Goal: Transaction & Acquisition: Purchase product/service

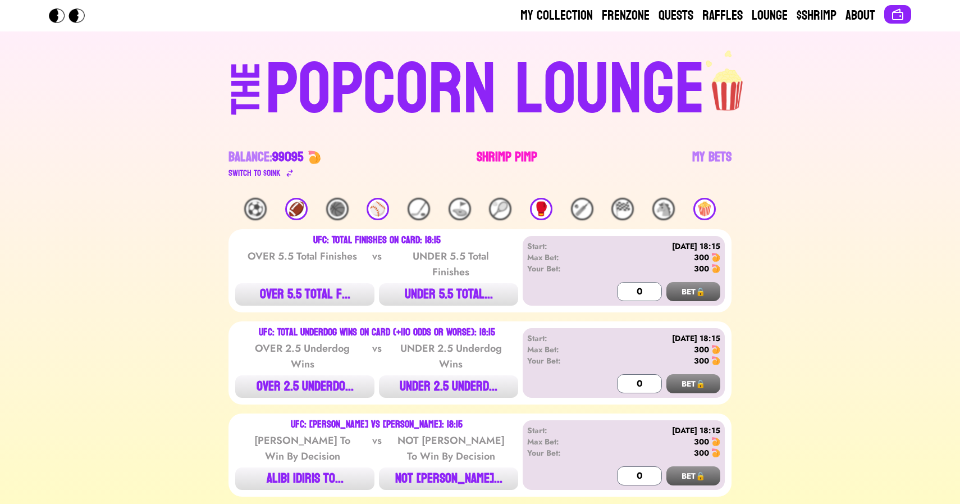
click at [494, 154] on link "Shrimp Pimp" at bounding box center [507, 163] width 61 height 31
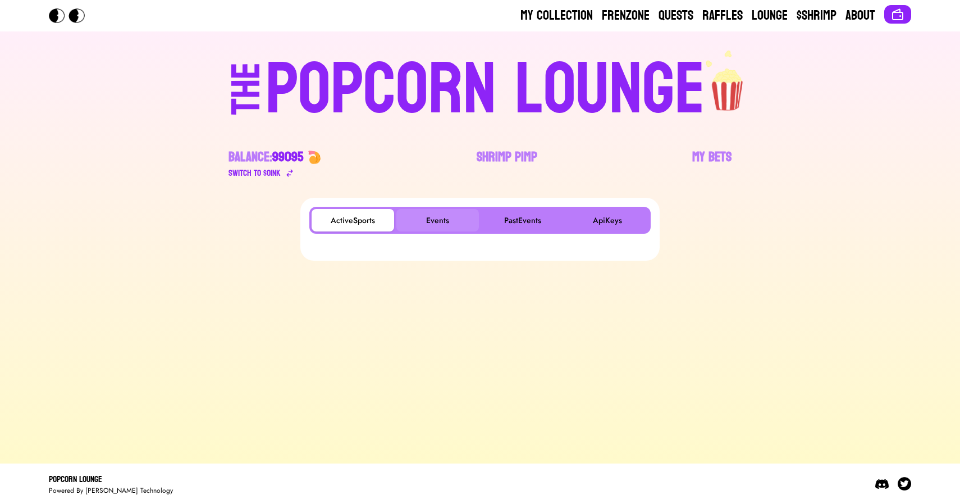
click at [433, 225] on button "Events" at bounding box center [438, 220] width 83 height 22
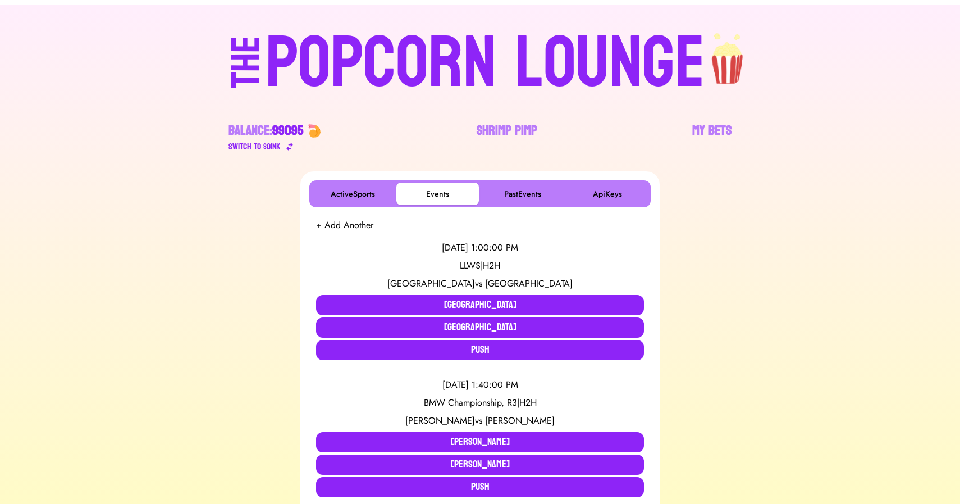
scroll to position [3466, 0]
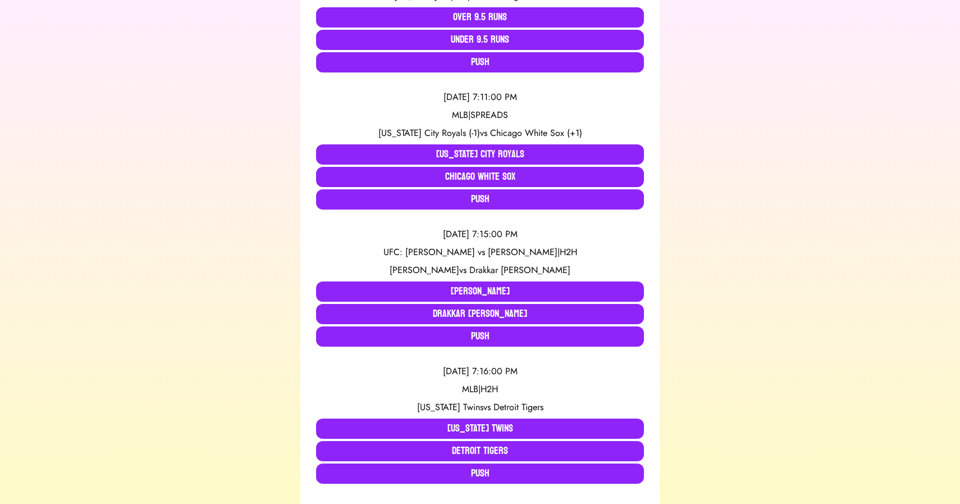
click at [147, 192] on div "ActiveSports Events PastEvents ApiKeys + Add Another 8/16/2025, 1:00:00 PM LLWS…" at bounding box center [480, 374] width 934 height 7284
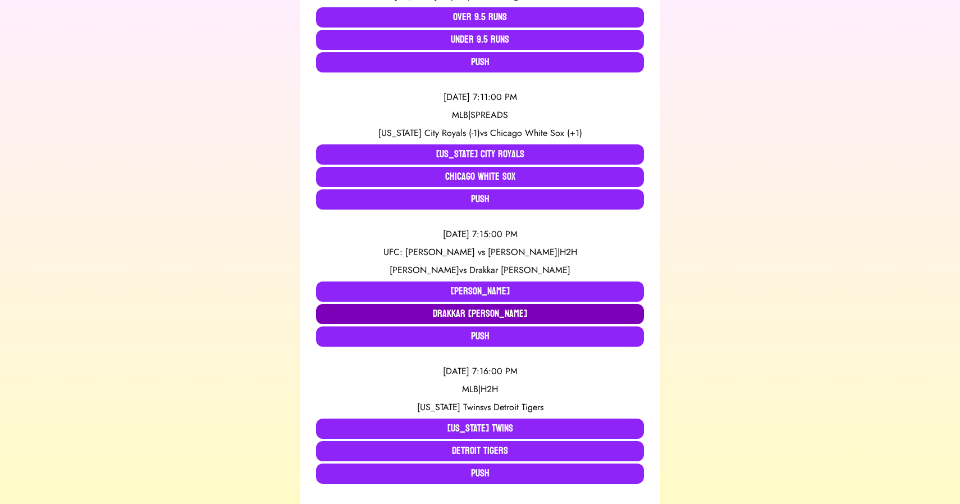
click at [365, 313] on button "Drakkar [PERSON_NAME]" at bounding box center [480, 314] width 328 height 20
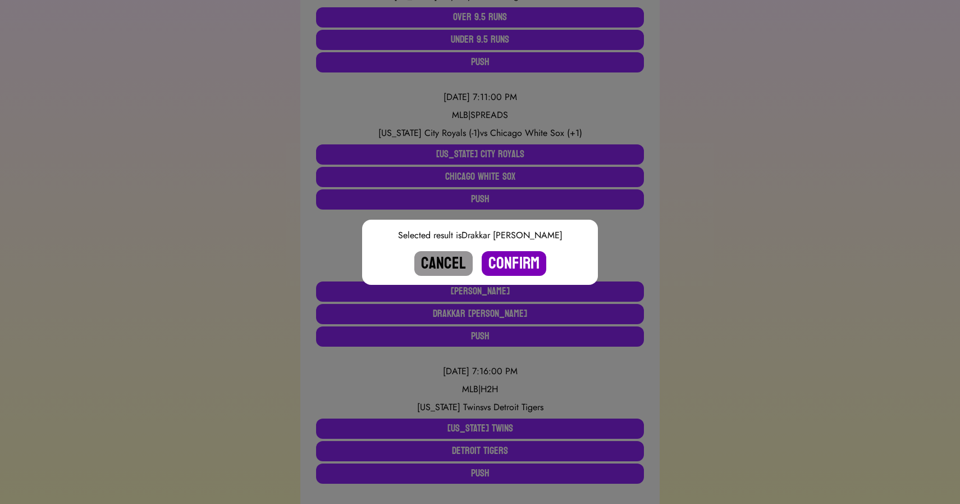
click at [517, 262] on button "Confirm" at bounding box center [514, 263] width 65 height 25
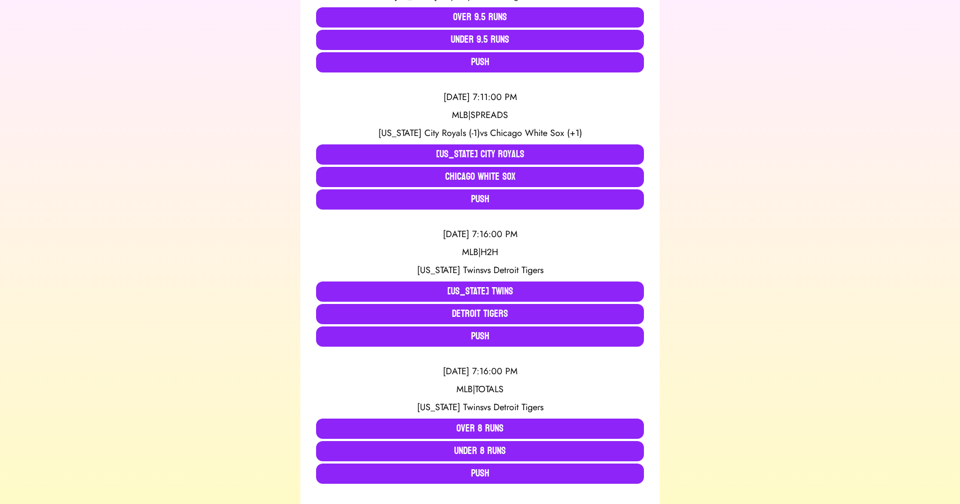
scroll to position [1685, 0]
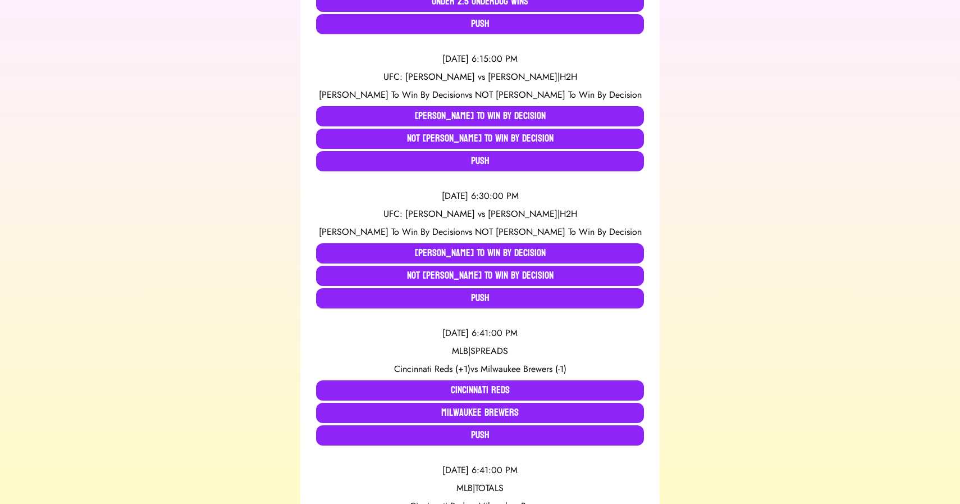
scroll to position [2135, 0]
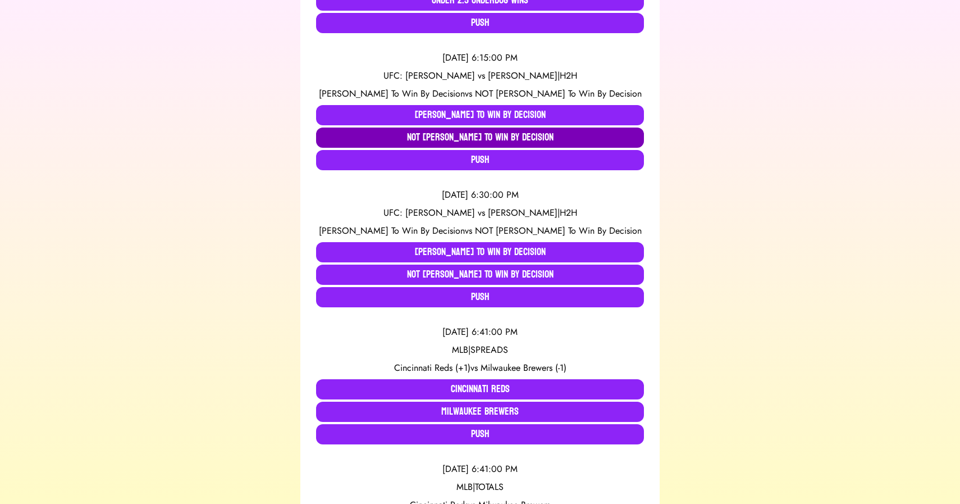
click at [366, 141] on button "NOT Alibi Idiris To Win By Decision" at bounding box center [480, 138] width 328 height 20
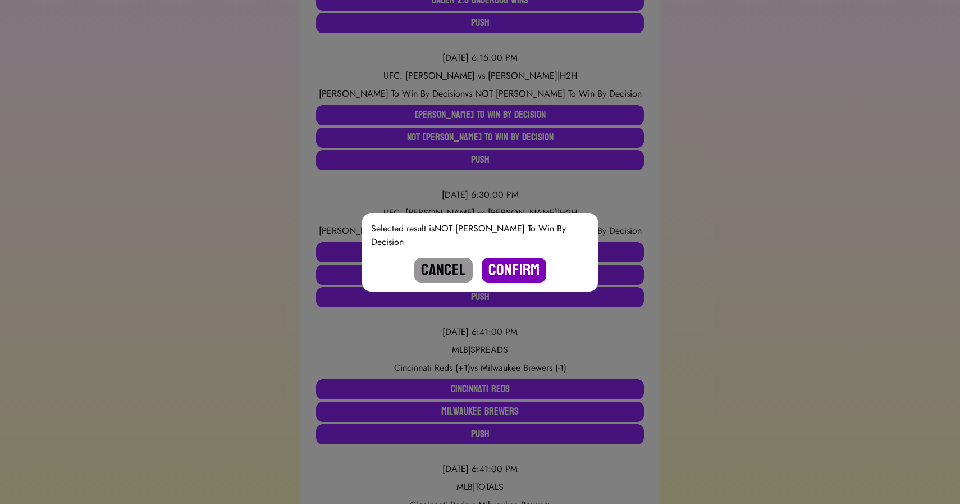
click at [515, 266] on button "Confirm" at bounding box center [514, 270] width 65 height 25
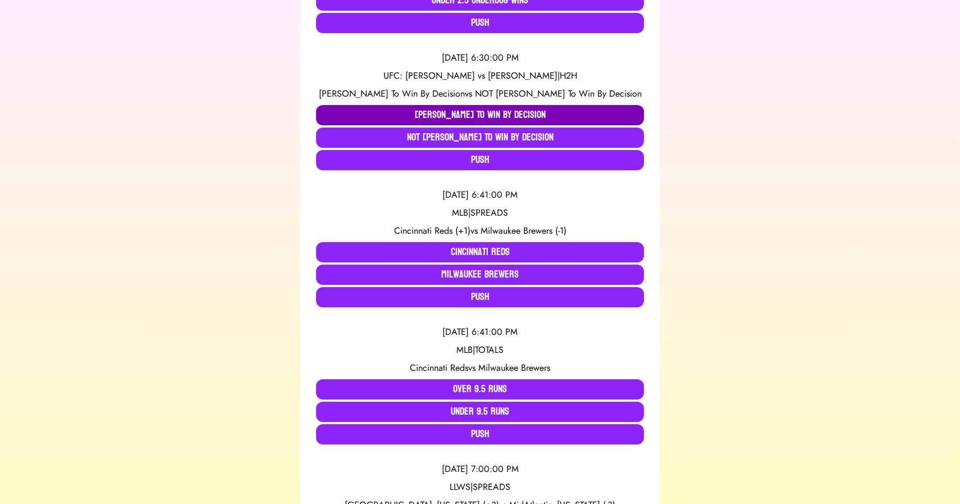
click at [371, 112] on button "Karine Silva To Win By Decision" at bounding box center [480, 115] width 328 height 20
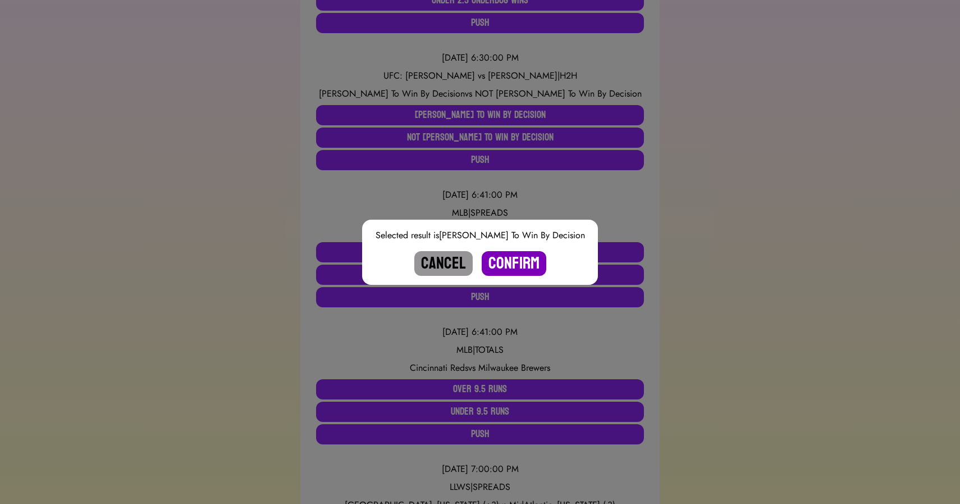
click at [515, 263] on button "Confirm" at bounding box center [514, 263] width 65 height 25
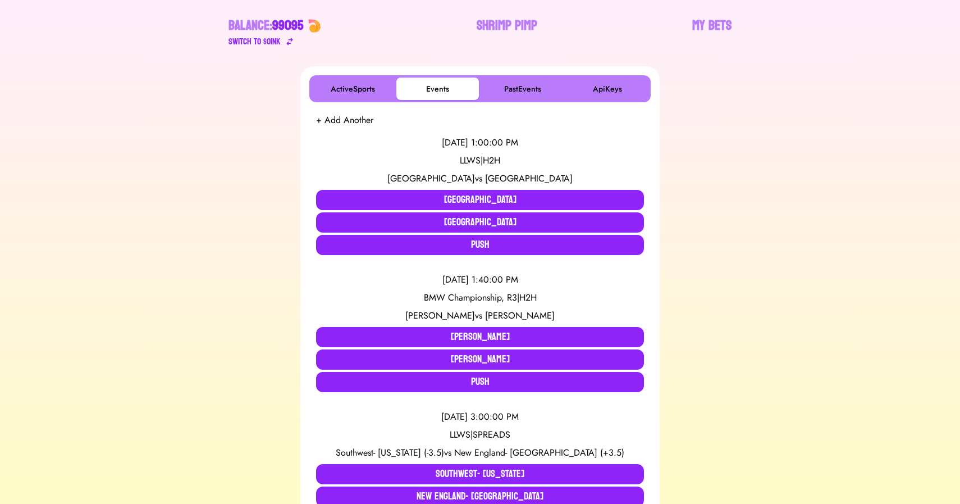
scroll to position [133, 0]
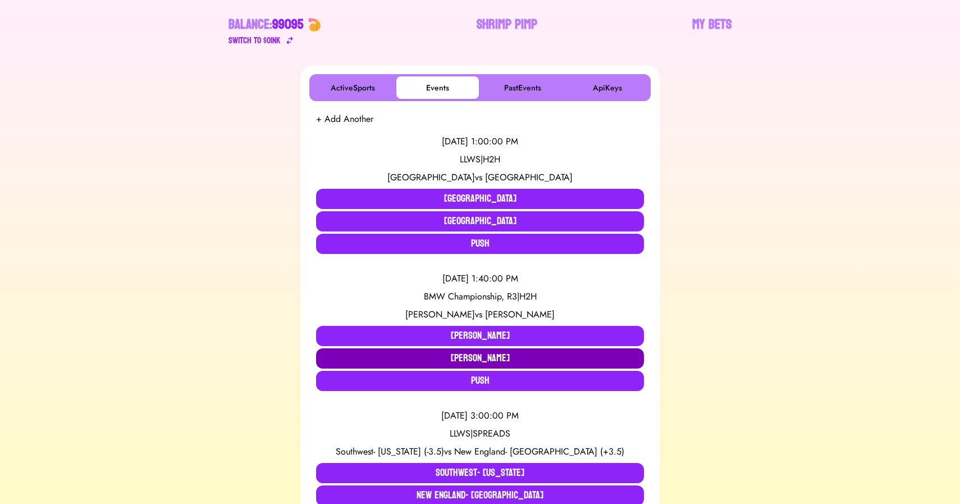
click at [447, 361] on button "Scottie Scheffler" at bounding box center [480, 358] width 328 height 20
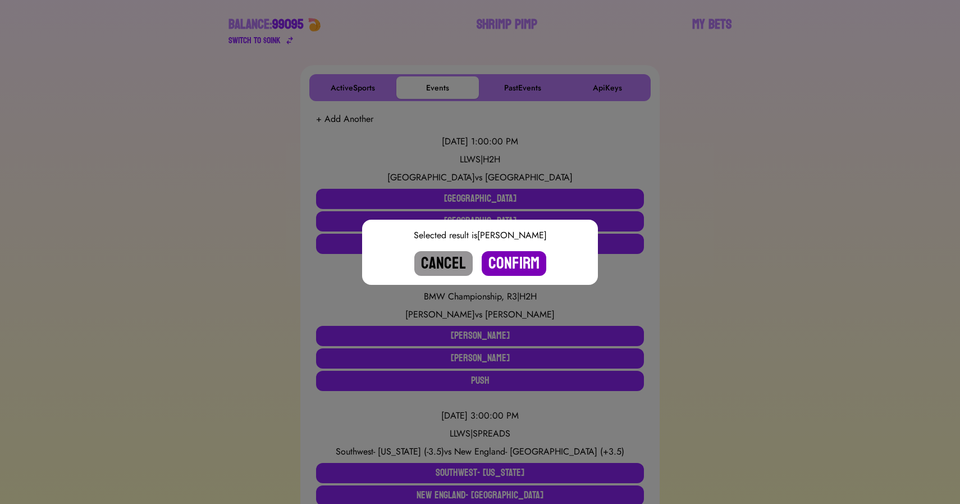
click at [519, 259] on button "Confirm" at bounding box center [514, 263] width 65 height 25
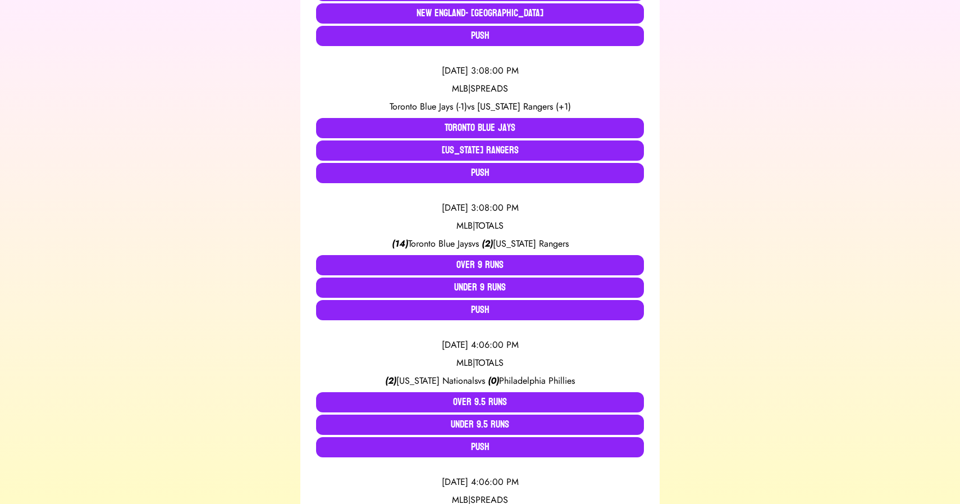
scroll to position [480, 0]
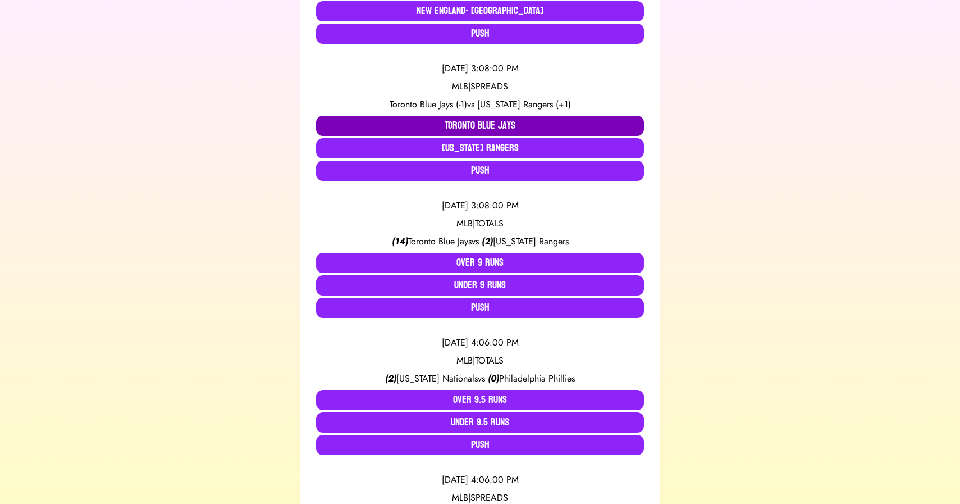
click at [453, 125] on button "Toronto Blue Jays" at bounding box center [480, 126] width 328 height 20
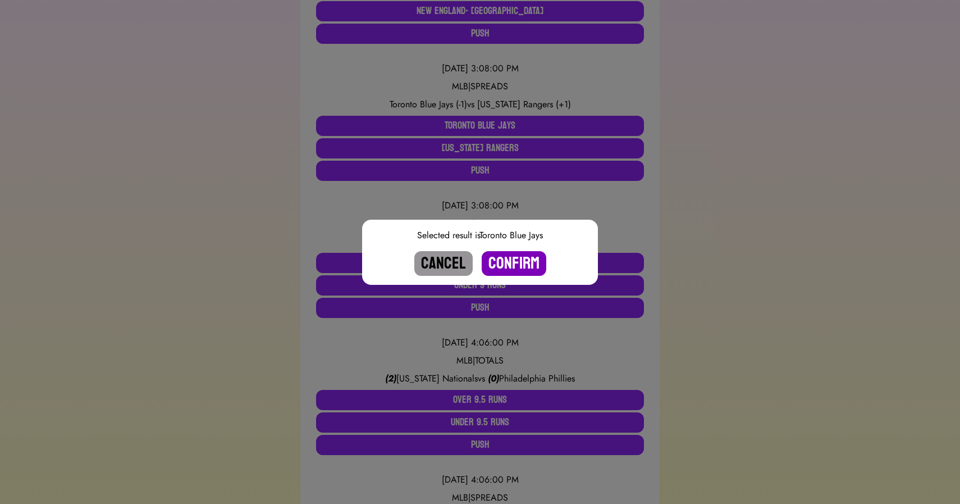
click at [526, 269] on button "Confirm" at bounding box center [514, 263] width 65 height 25
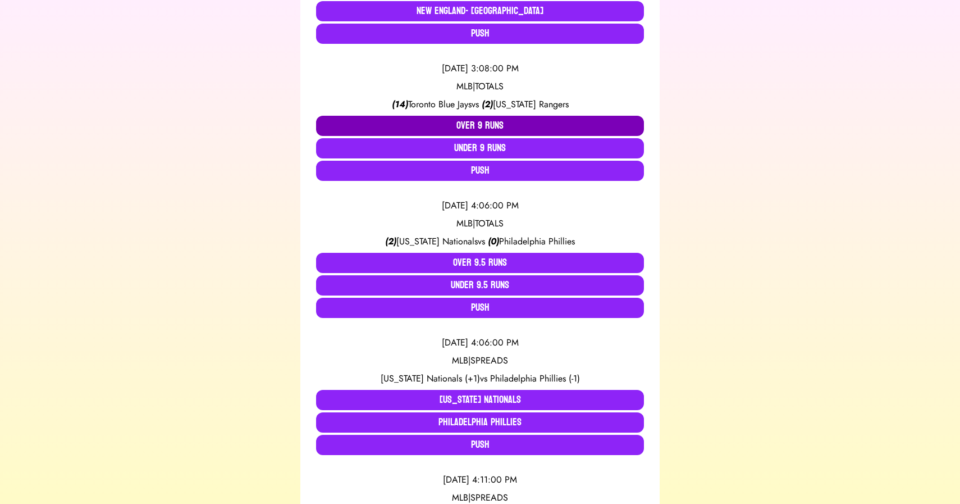
click at [463, 123] on button "Over 9 Runs" at bounding box center [480, 126] width 328 height 20
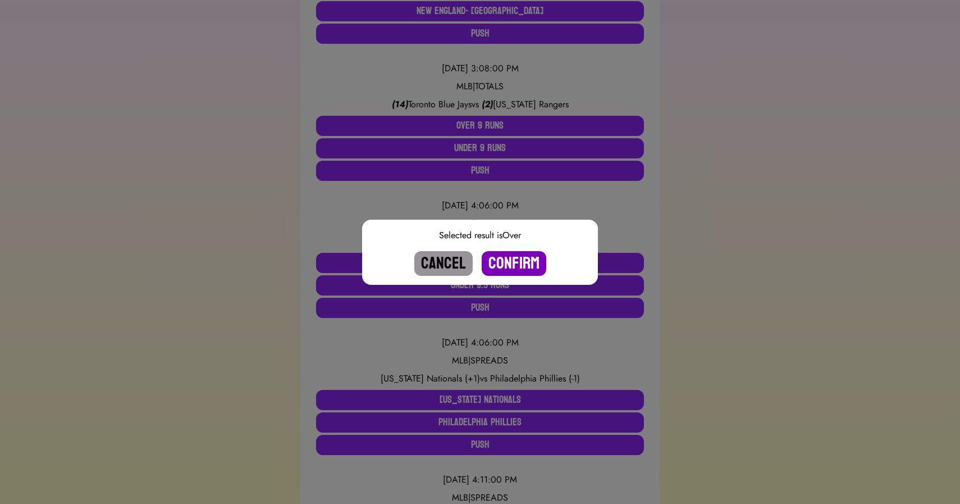
click at [524, 263] on button "Confirm" at bounding box center [514, 263] width 65 height 25
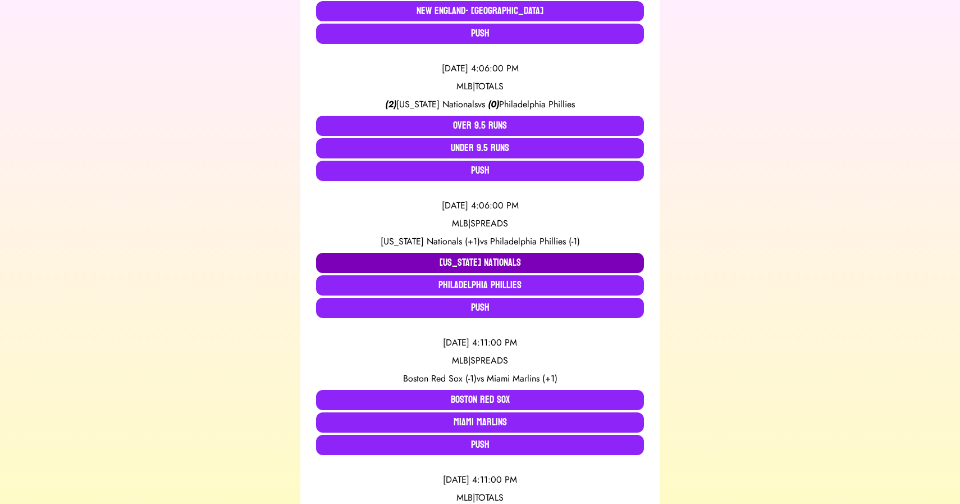
click at [433, 261] on button "Washington Nationals" at bounding box center [480, 263] width 328 height 20
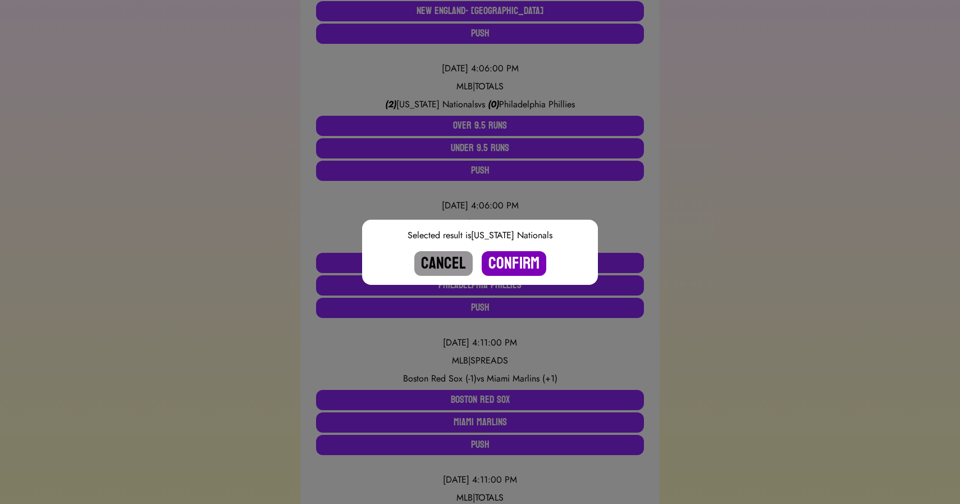
click at [515, 262] on button "Confirm" at bounding box center [514, 263] width 65 height 25
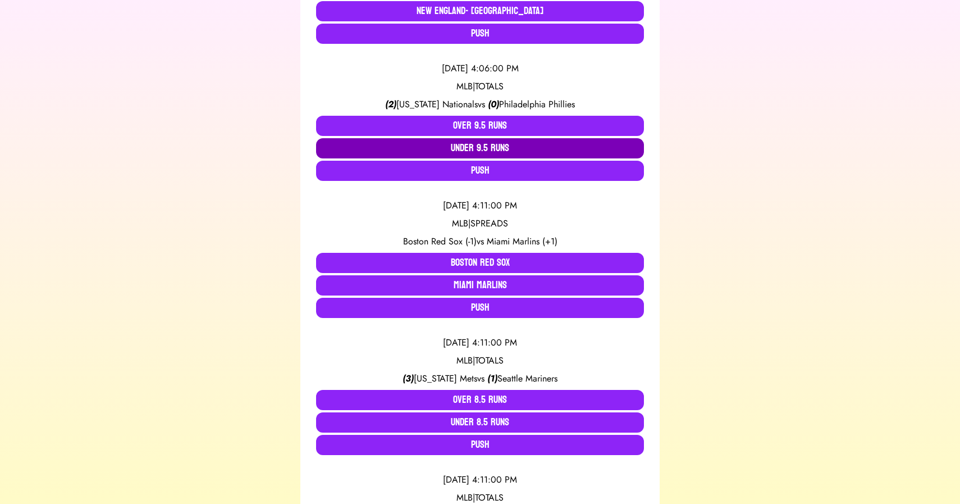
click at [468, 149] on button "Under 9.5 Runs" at bounding box center [480, 148] width 328 height 20
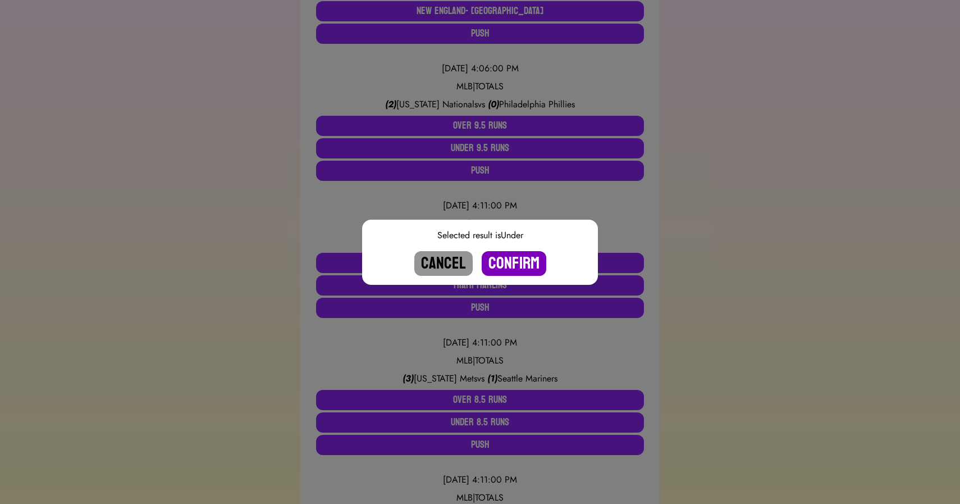
click at [512, 268] on button "Confirm" at bounding box center [514, 263] width 65 height 25
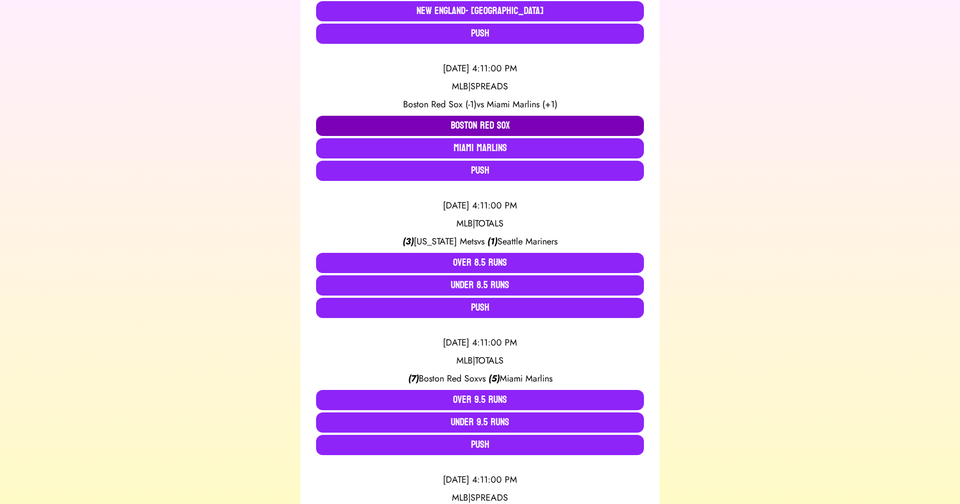
click at [462, 122] on button "Boston Red Sox" at bounding box center [480, 126] width 328 height 20
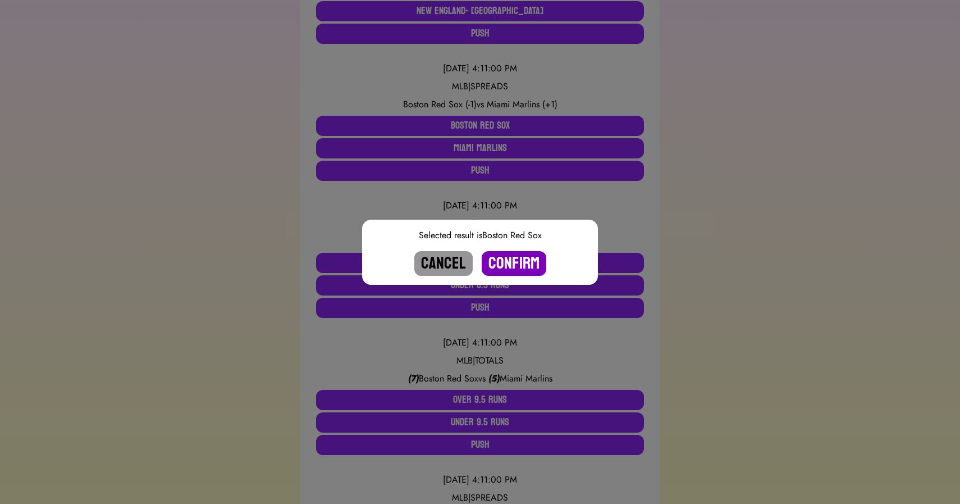
click at [516, 258] on button "Confirm" at bounding box center [514, 263] width 65 height 25
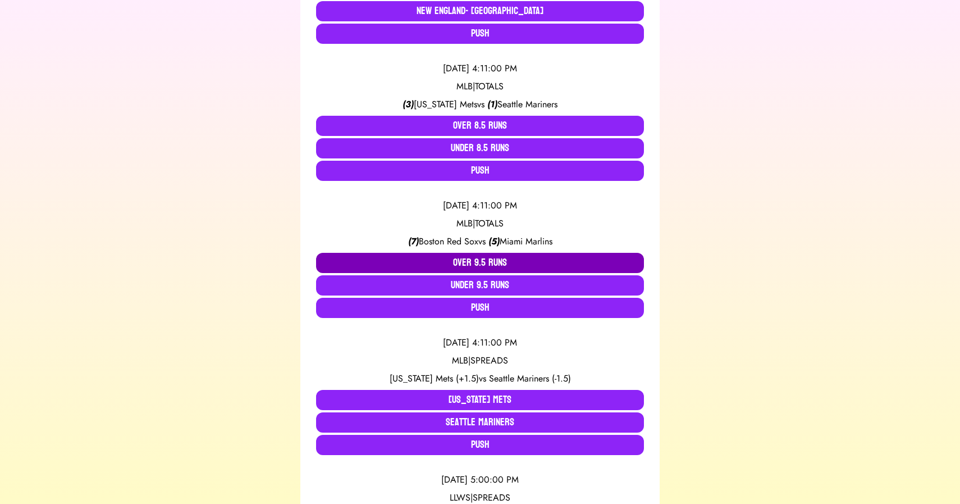
click at [482, 264] on button "Over 9.5 Runs" at bounding box center [480, 263] width 328 height 20
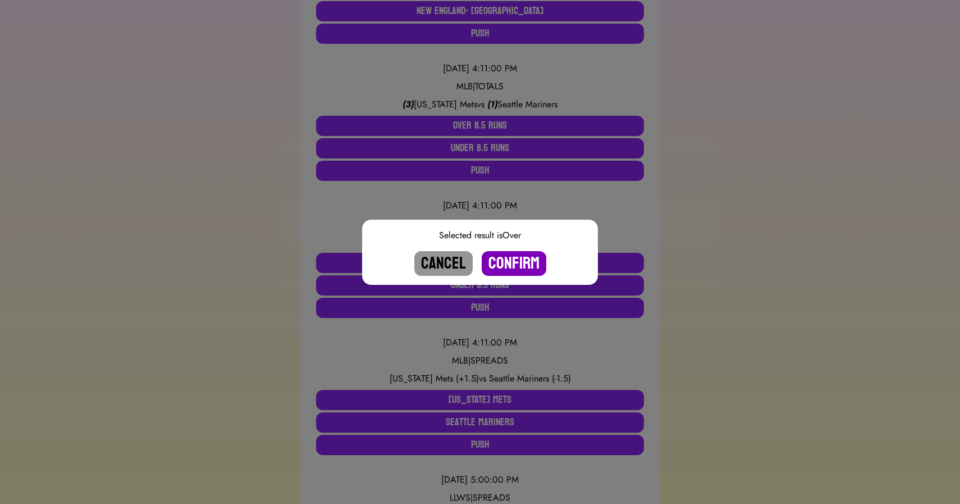
click at [500, 267] on button "Confirm" at bounding box center [514, 263] width 65 height 25
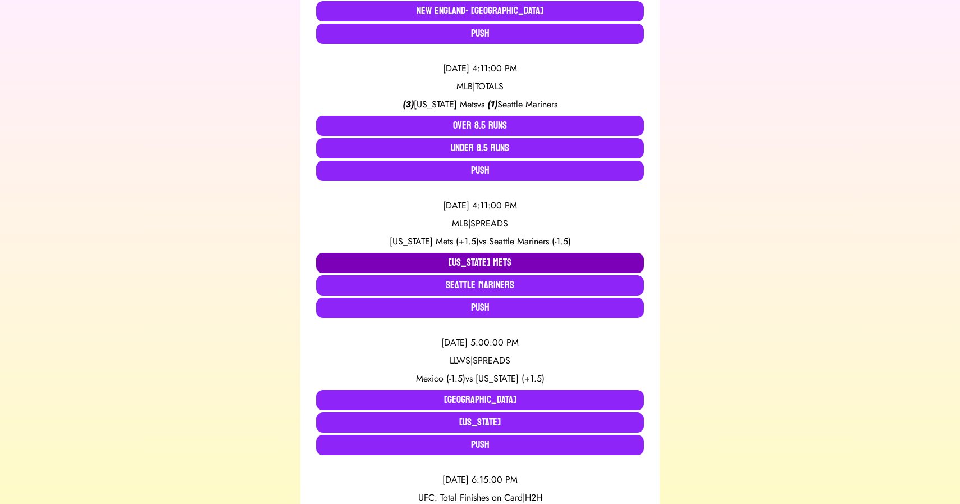
click at [450, 257] on button "New York Mets" at bounding box center [480, 263] width 328 height 20
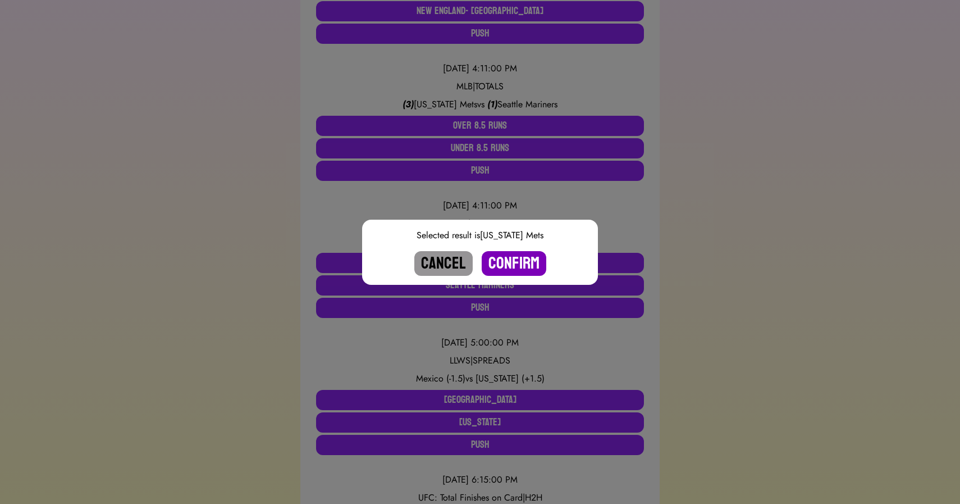
click at [511, 263] on button "Confirm" at bounding box center [514, 263] width 65 height 25
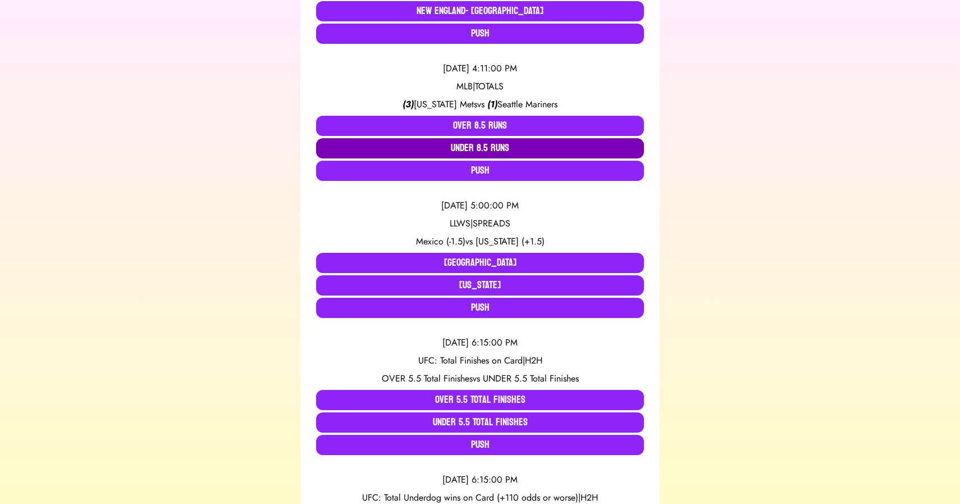
click at [484, 150] on button "Under 8.5 Runs" at bounding box center [480, 148] width 328 height 20
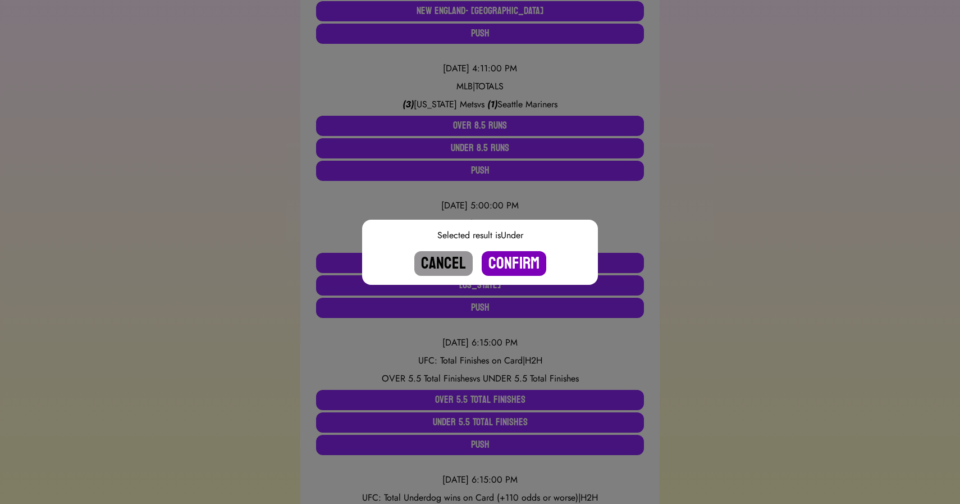
click at [506, 262] on button "Confirm" at bounding box center [514, 263] width 65 height 25
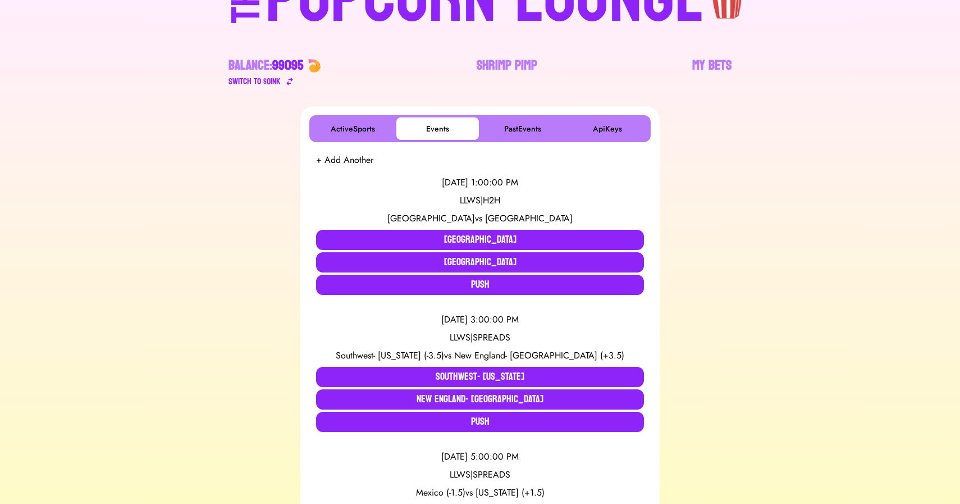
scroll to position [0, 0]
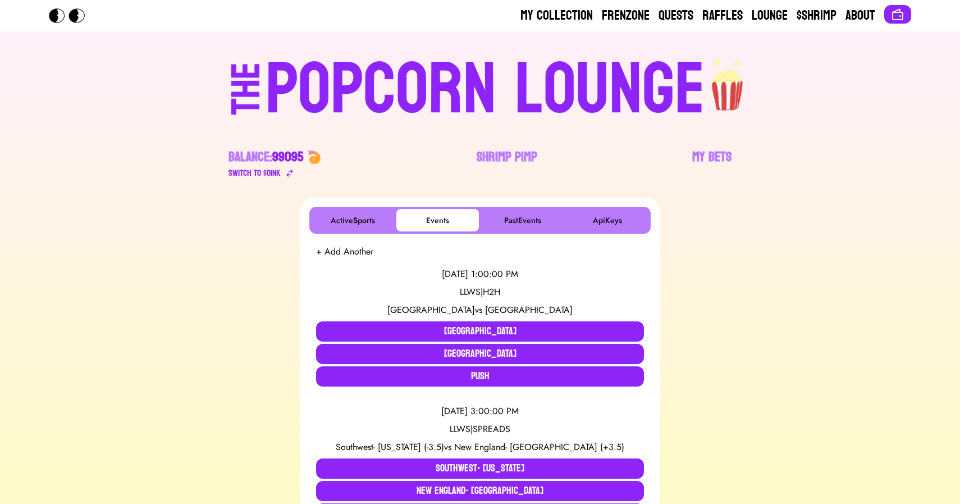
click at [371, 83] on div "POPCORN LOUNGE" at bounding box center [486, 90] width 440 height 72
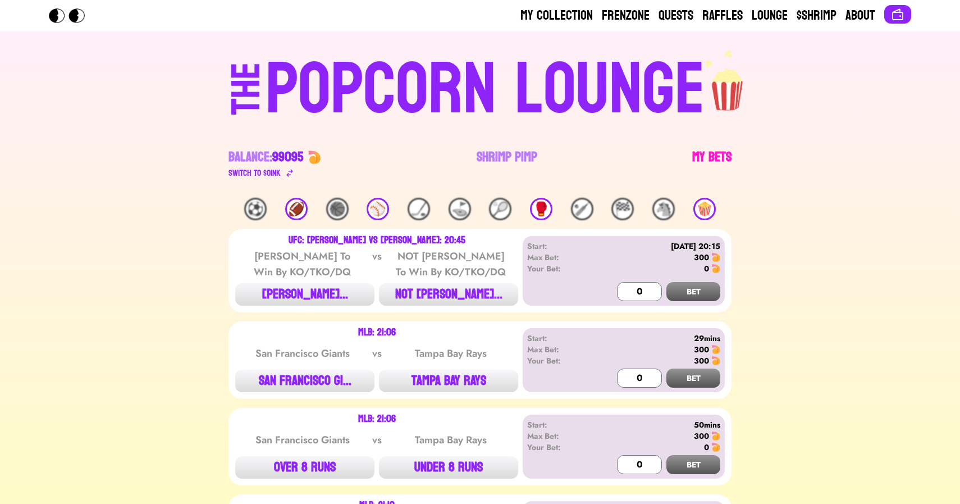
click at [713, 156] on link "My Bets" at bounding box center [712, 163] width 39 height 31
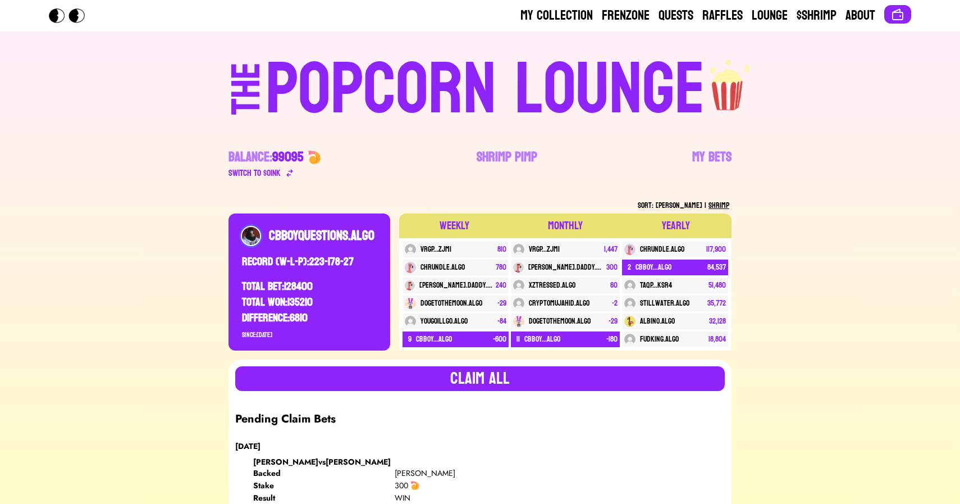
click at [412, 100] on div "POPCORN LOUNGE" at bounding box center [486, 90] width 440 height 72
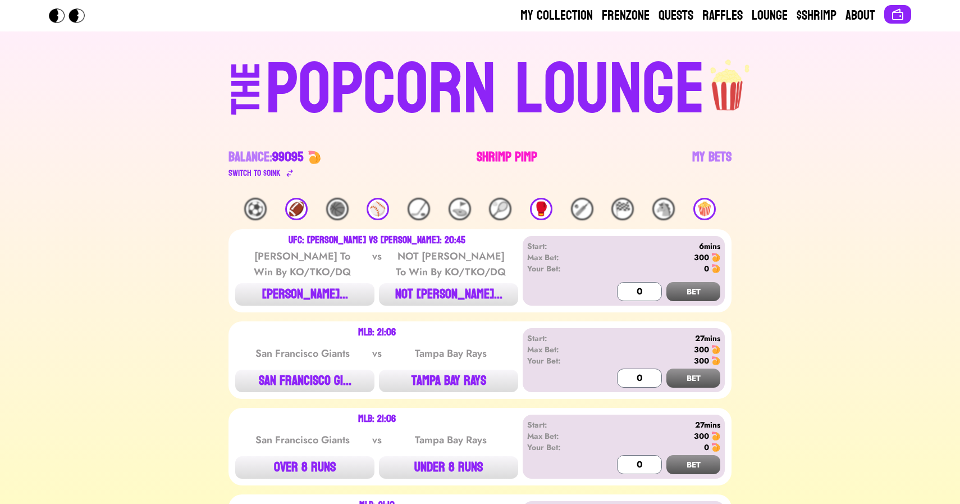
click at [498, 149] on link "Shrimp Pimp" at bounding box center [507, 163] width 61 height 31
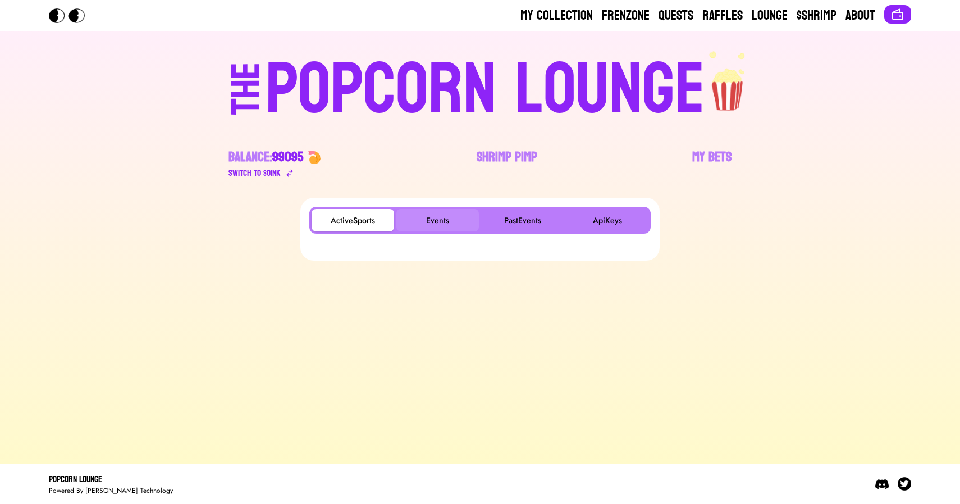
click at [452, 214] on button "Events" at bounding box center [438, 220] width 83 height 22
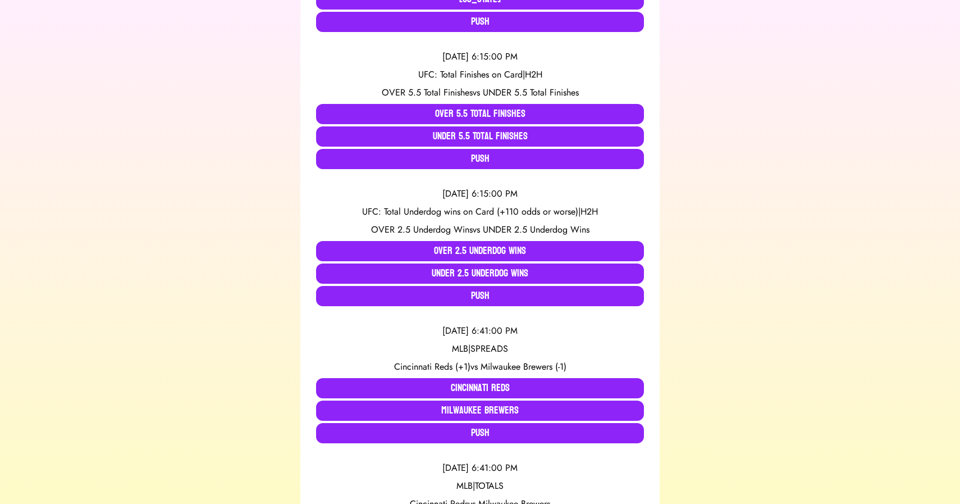
scroll to position [639, 0]
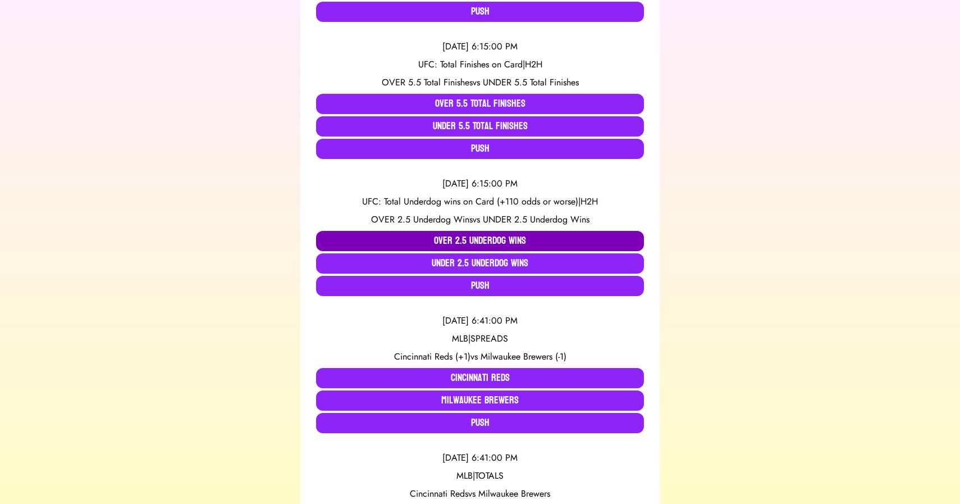
click at [394, 239] on button "OVER 2.5 Underdog Wins" at bounding box center [480, 241] width 328 height 20
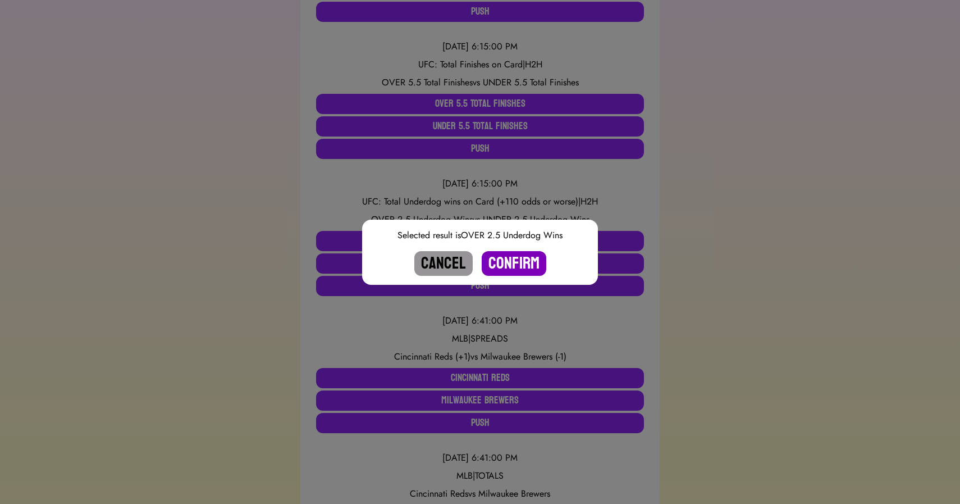
click at [518, 260] on button "Confirm" at bounding box center [514, 263] width 65 height 25
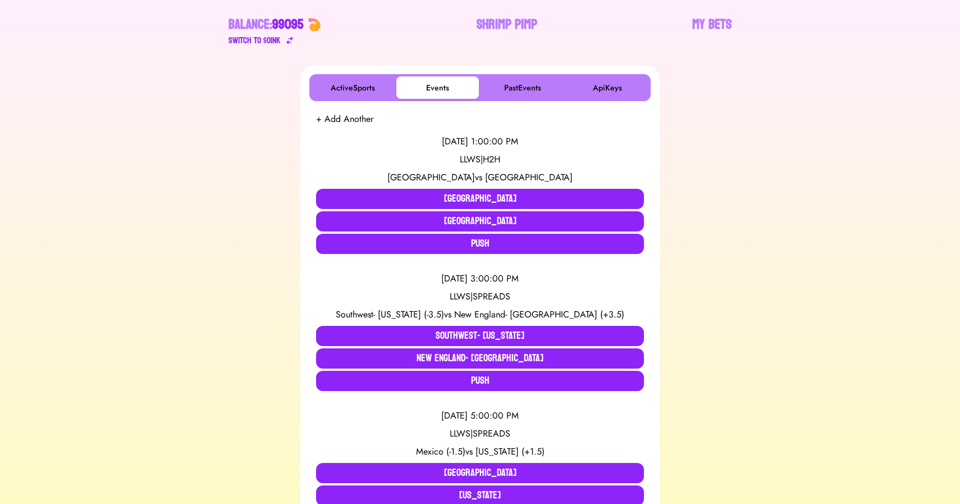
scroll to position [0, 0]
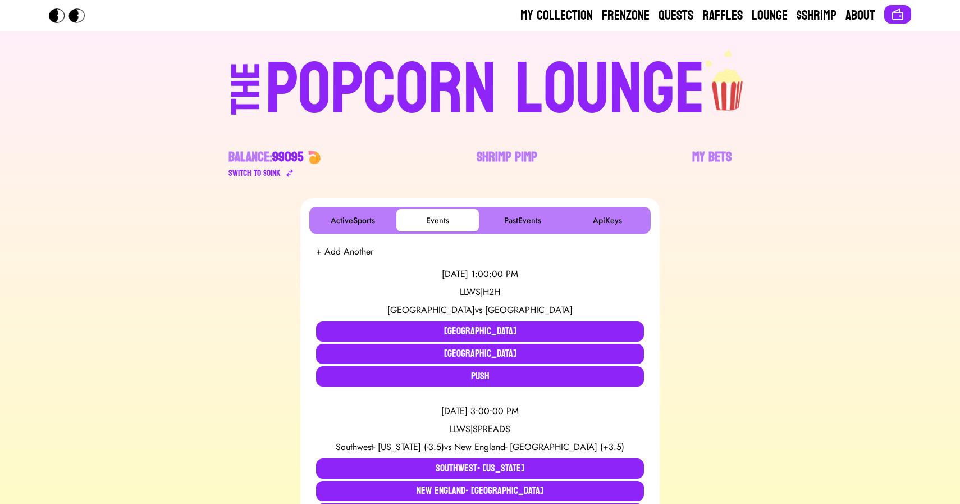
click at [339, 71] on div "POPCORN LOUNGE" at bounding box center [486, 90] width 440 height 72
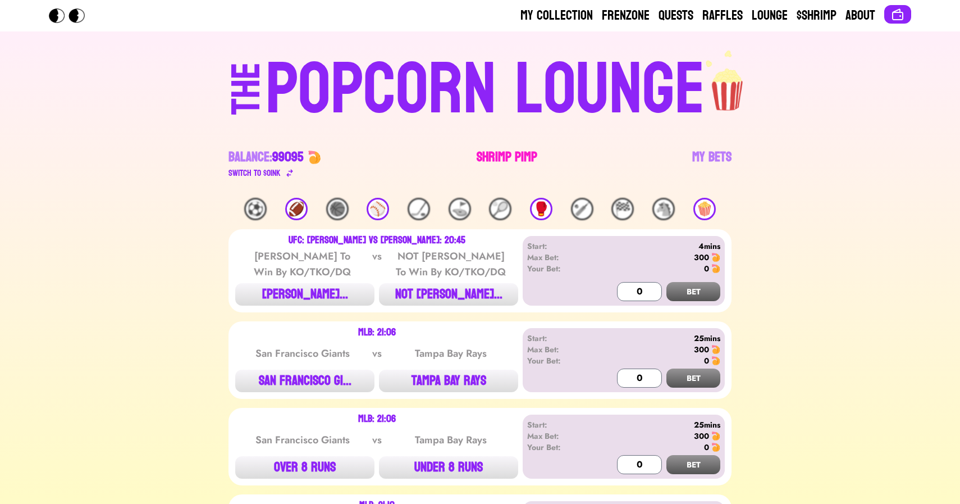
click at [493, 164] on link "Shrimp Pimp" at bounding box center [507, 163] width 61 height 31
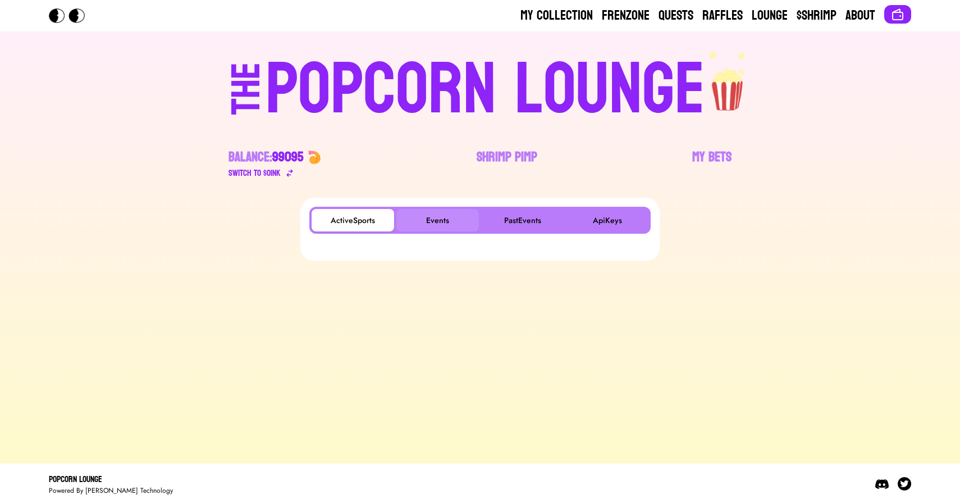
click at [433, 219] on button "Events" at bounding box center [438, 220] width 83 height 22
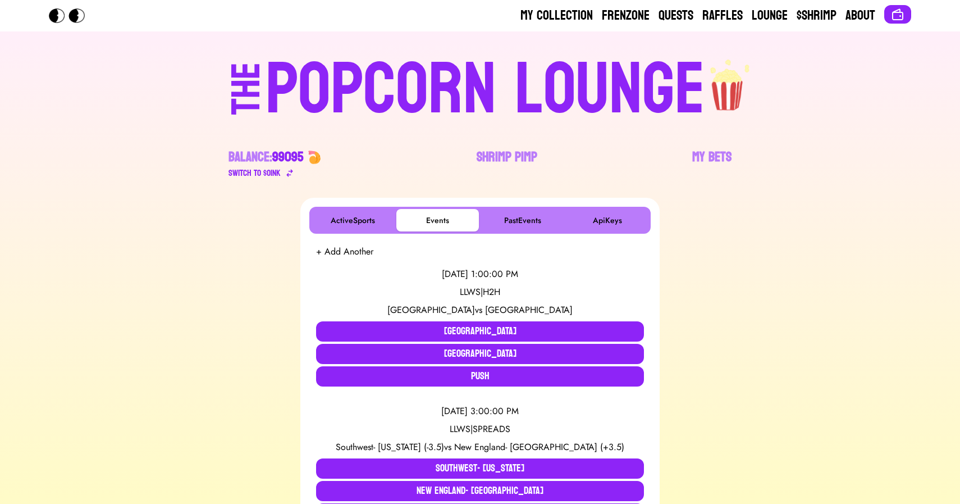
click at [289, 93] on div "POPCORN LOUNGE" at bounding box center [486, 90] width 440 height 72
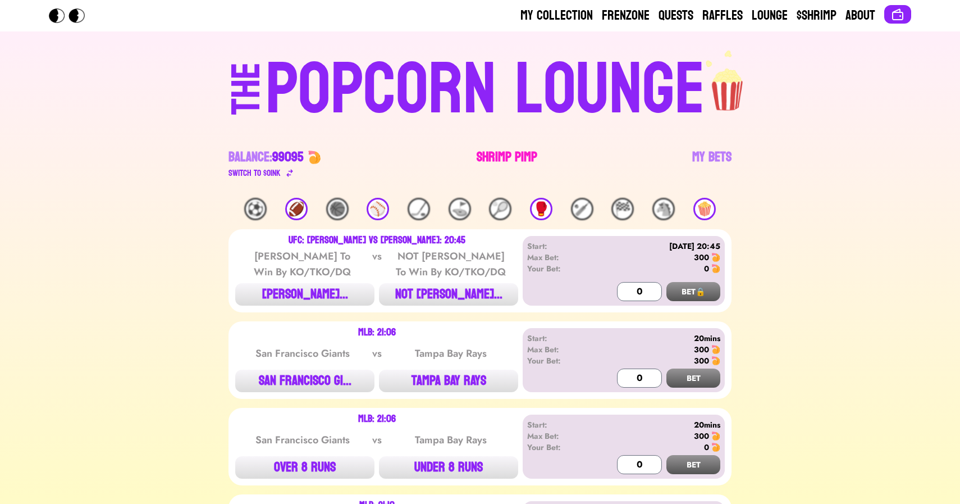
click at [504, 148] on link "Shrimp Pimp" at bounding box center [507, 163] width 61 height 31
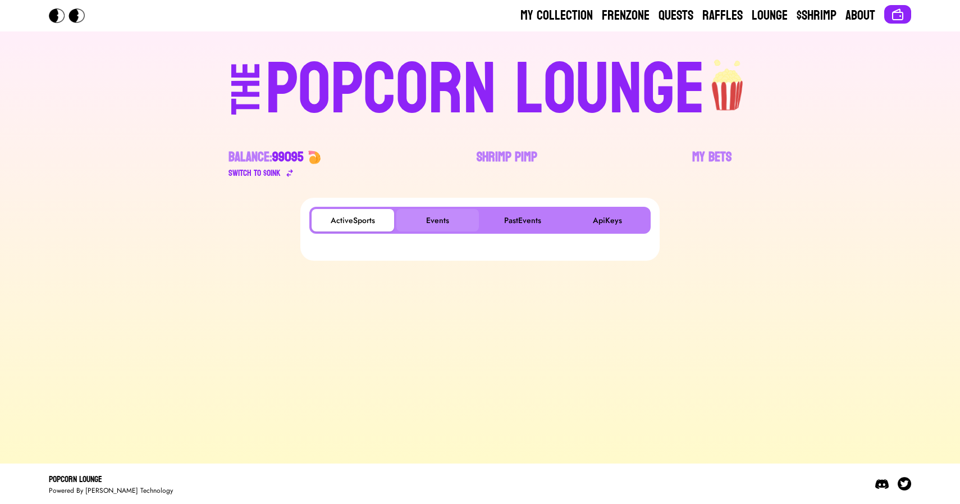
click at [433, 215] on button "Events" at bounding box center [438, 220] width 83 height 22
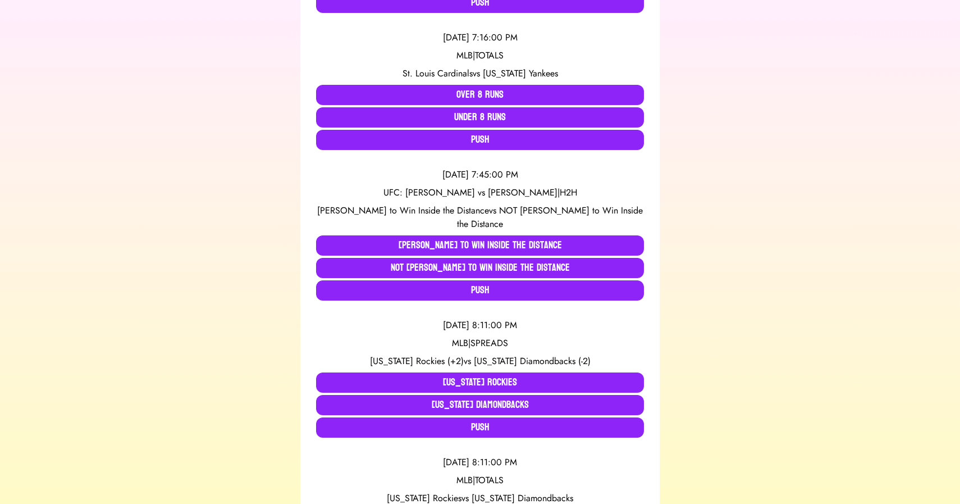
scroll to position [2430, 0]
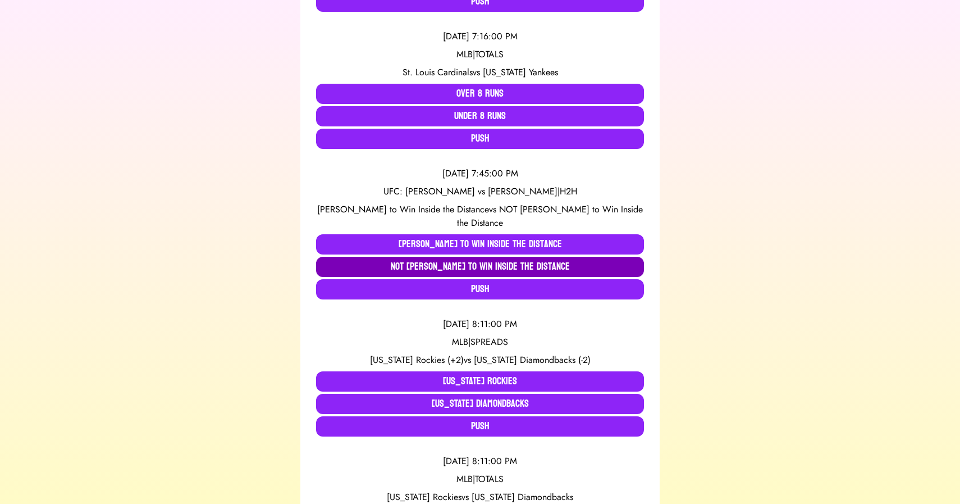
click at [328, 264] on button "NOT Chase Hooper to Win Inside the Distance" at bounding box center [480, 267] width 328 height 20
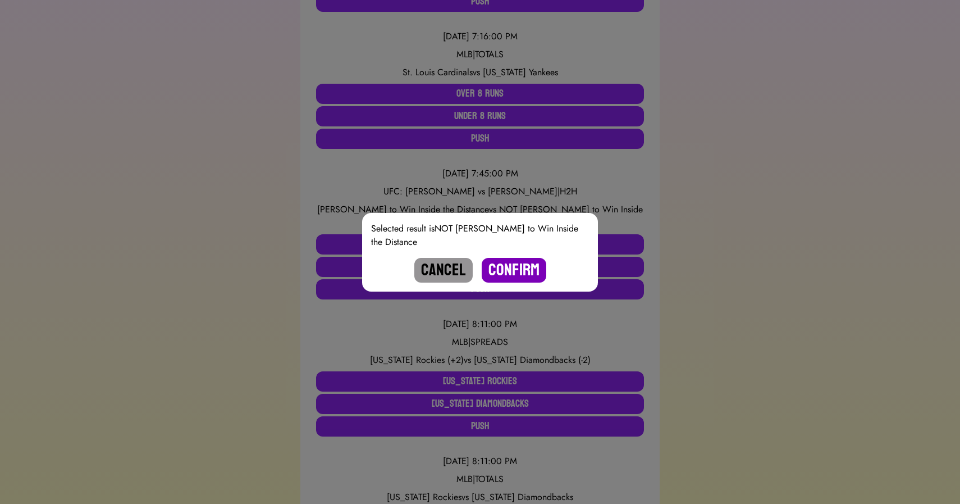
click at [518, 275] on button "Confirm" at bounding box center [514, 270] width 65 height 25
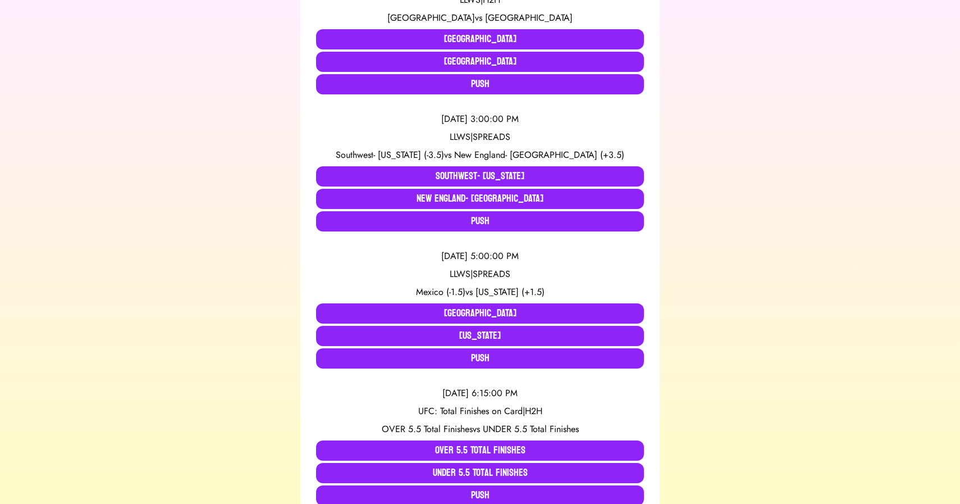
scroll to position [0, 0]
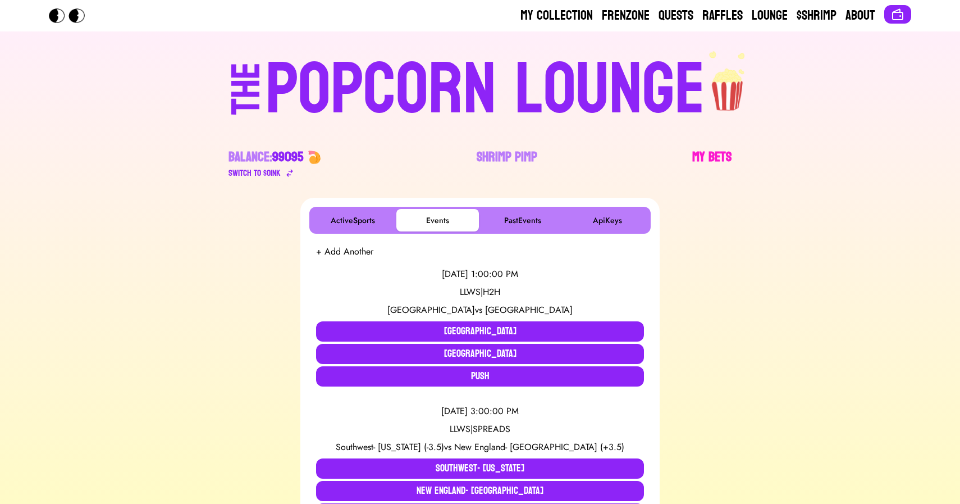
click at [721, 155] on link "My Bets" at bounding box center [712, 163] width 39 height 31
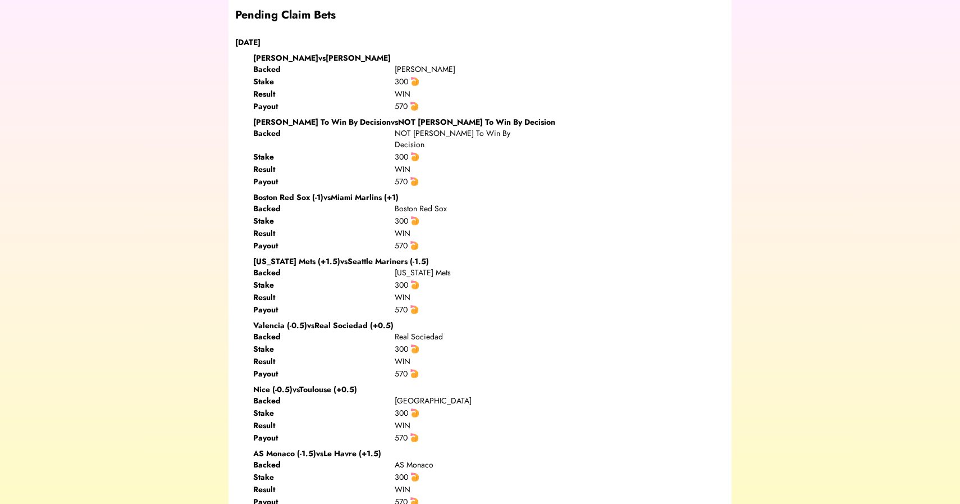
scroll to position [1204, 0]
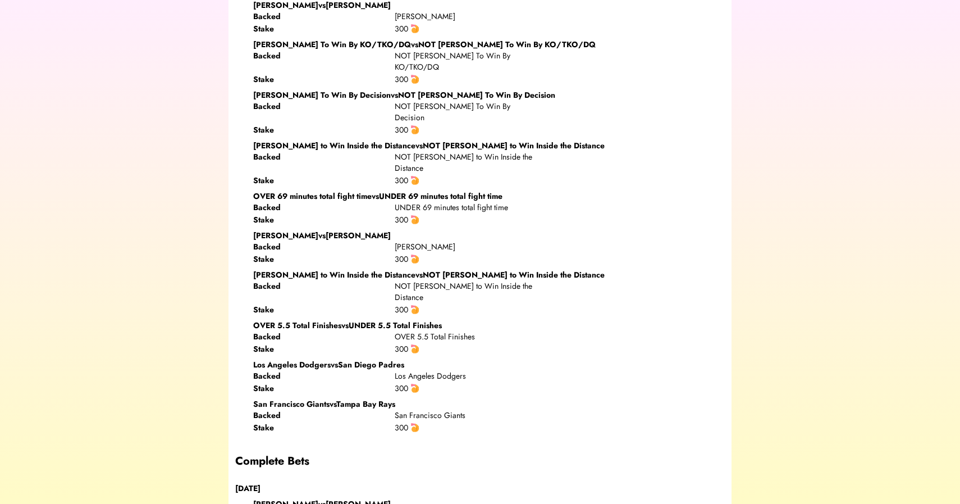
click at [245, 269] on div "Chase Hooper to Win Inside the Distance vs NOT Chase Hooper to Win Inside the D…" at bounding box center [480, 292] width 490 height 46
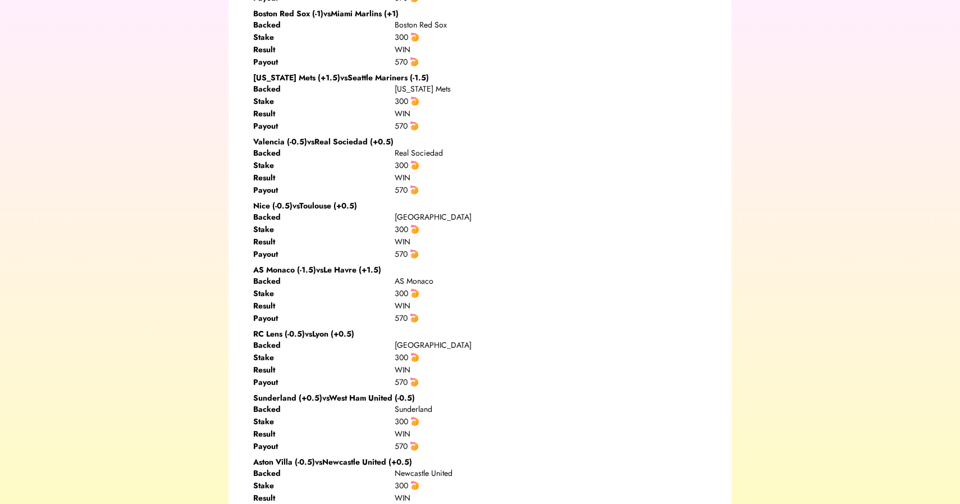
scroll to position [0, 0]
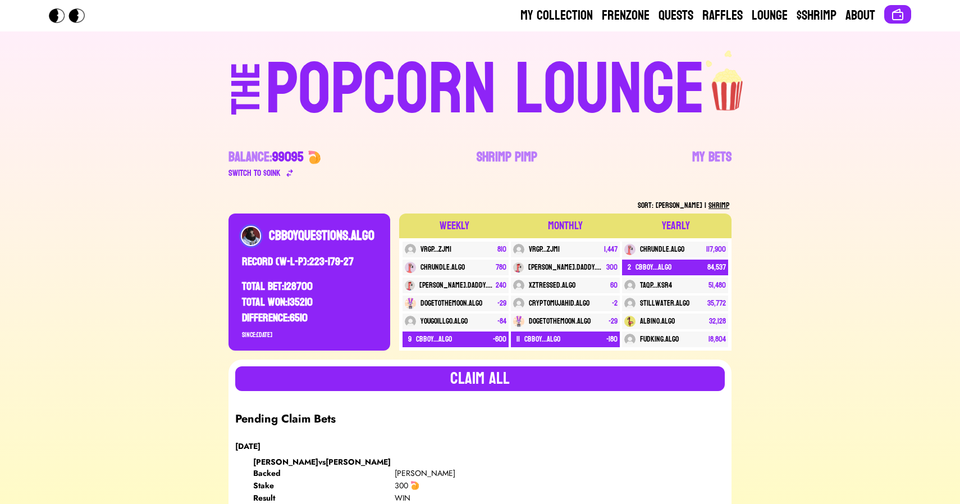
click at [370, 89] on div "POPCORN LOUNGE" at bounding box center [486, 90] width 440 height 72
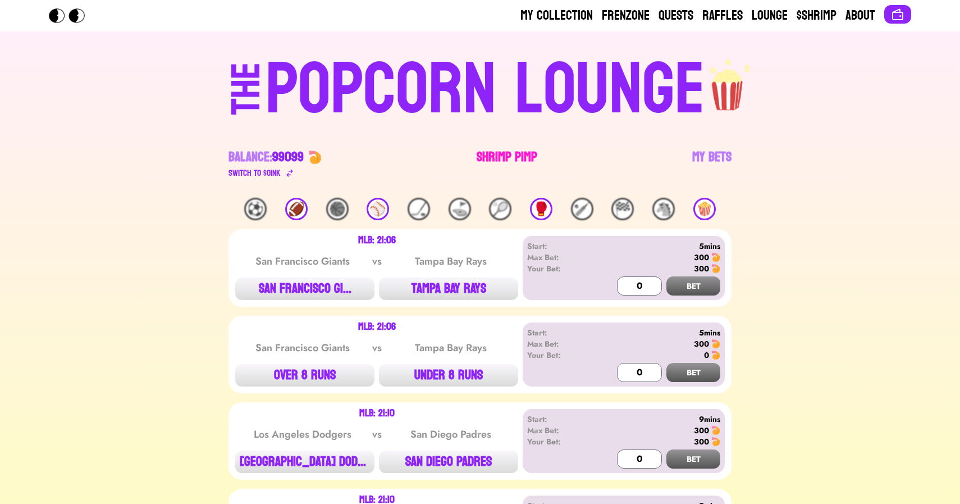
click at [498, 156] on link "Shrimp Pimp" at bounding box center [507, 163] width 61 height 31
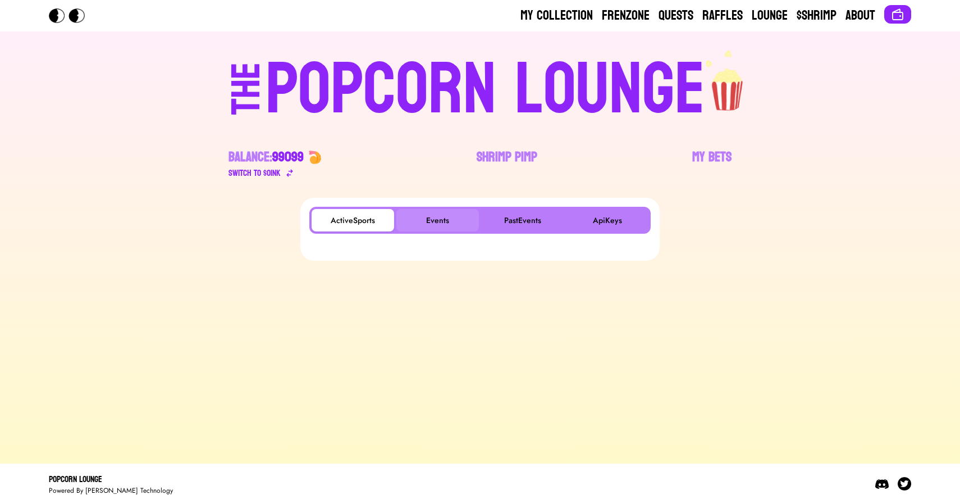
click at [436, 229] on button "Events" at bounding box center [438, 220] width 83 height 22
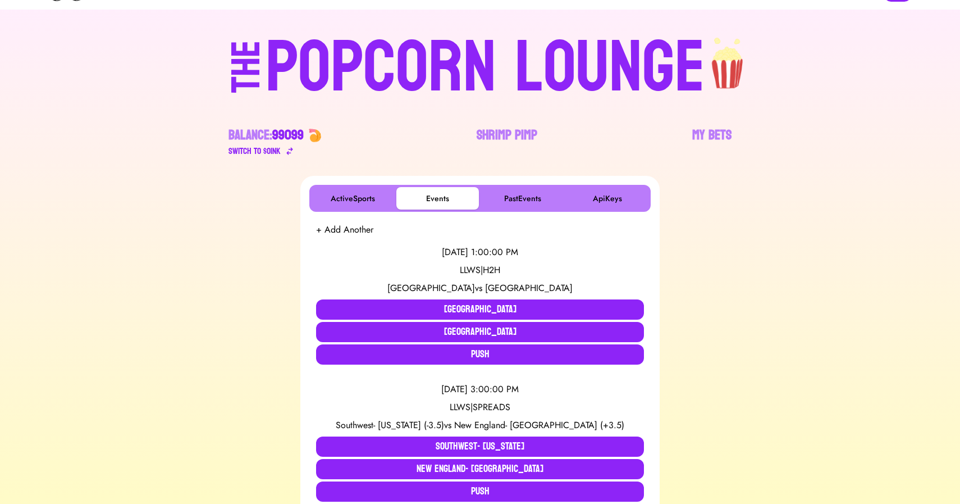
scroll to position [2644, 0]
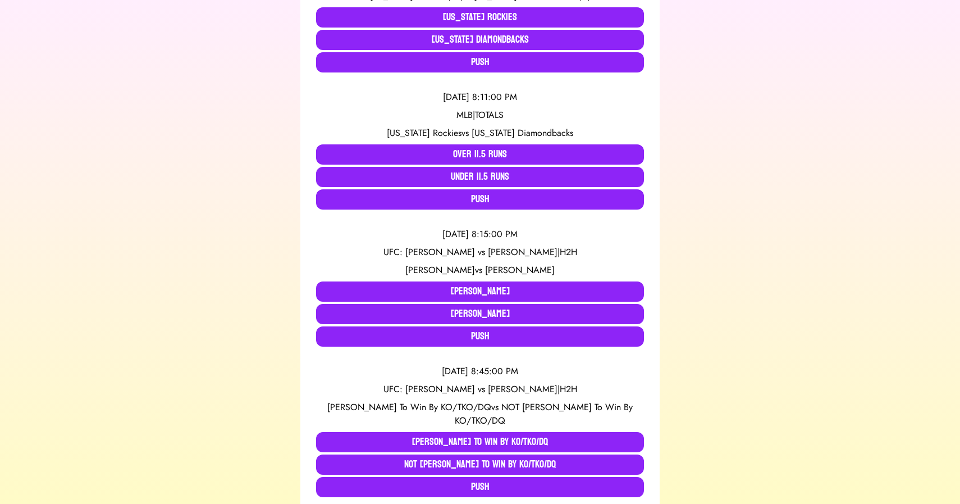
click at [211, 303] on div "ActiveSports Events PastEvents ApiKeys + Add Another [DATE] 1:00:00 PM LLWS | H…" at bounding box center [480, 230] width 934 height 5352
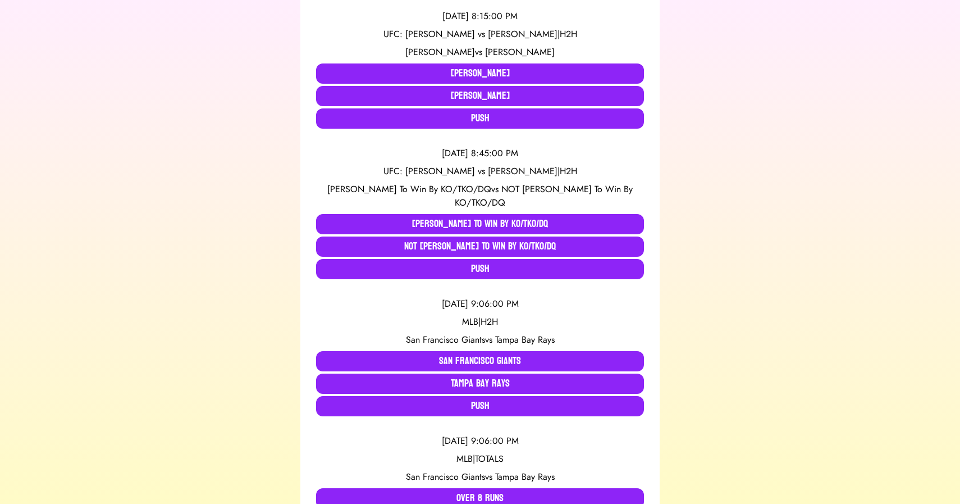
scroll to position [2863, 0]
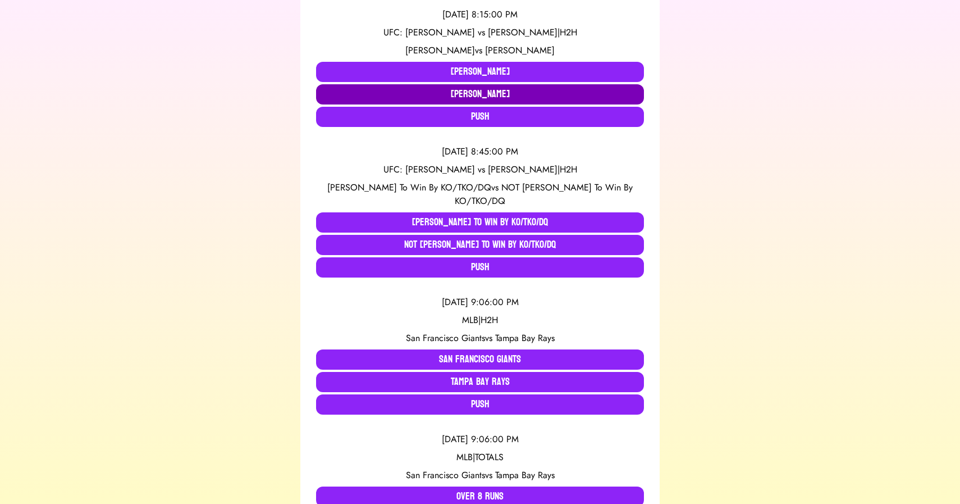
click at [457, 98] on button "[PERSON_NAME]" at bounding box center [480, 94] width 328 height 20
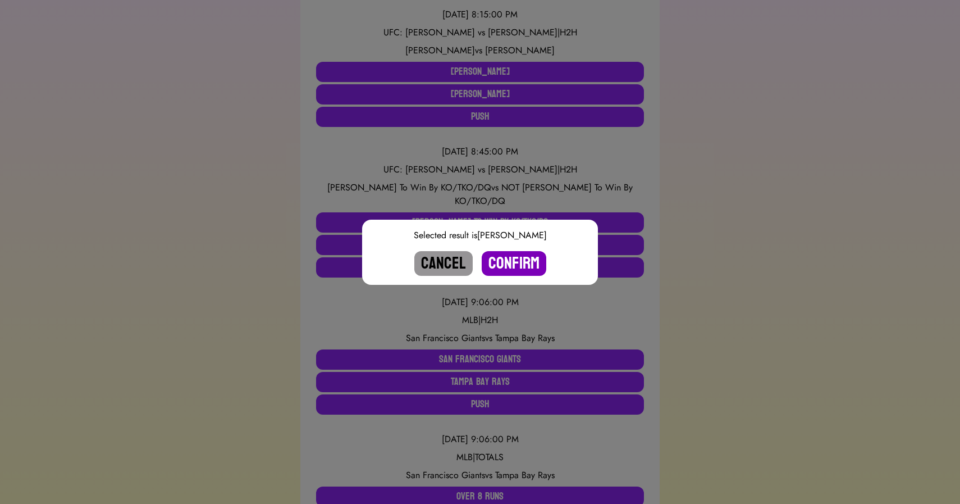
click at [513, 263] on button "Confirm" at bounding box center [514, 263] width 65 height 25
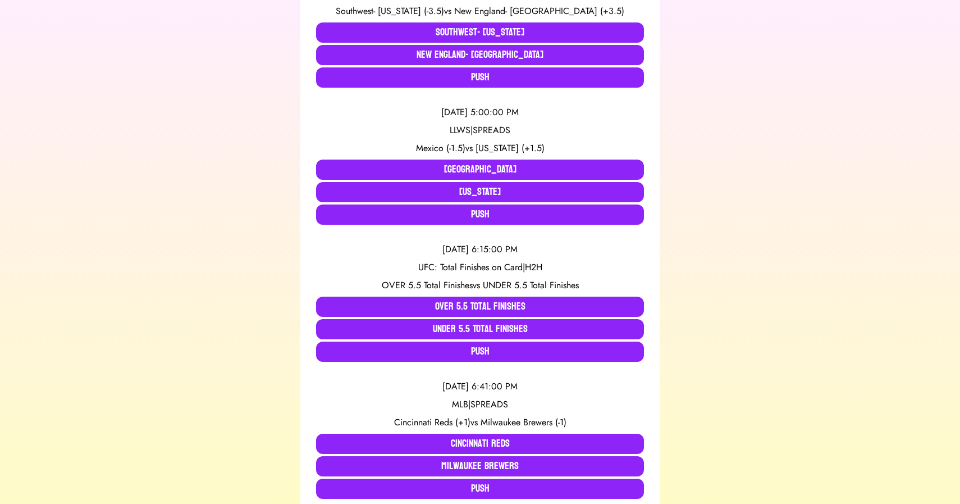
scroll to position [0, 0]
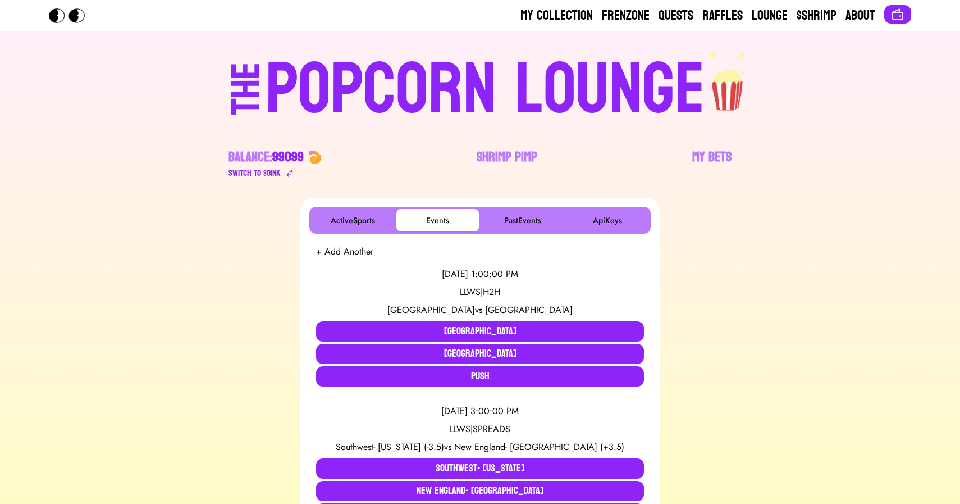
click at [501, 89] on div "POPCORN LOUNGE" at bounding box center [486, 90] width 440 height 72
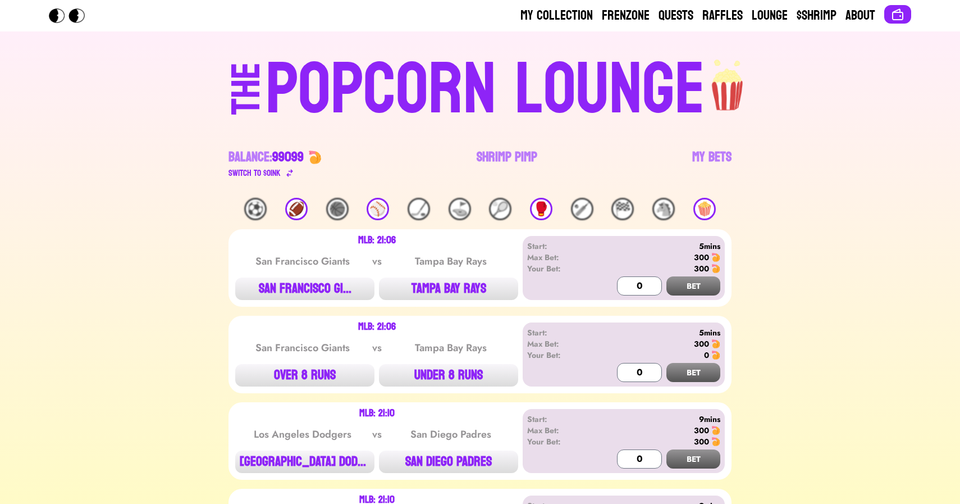
click at [381, 211] on div "⚾️" at bounding box center [378, 209] width 22 height 22
click at [544, 209] on div "🥊" at bounding box center [541, 209] width 22 height 22
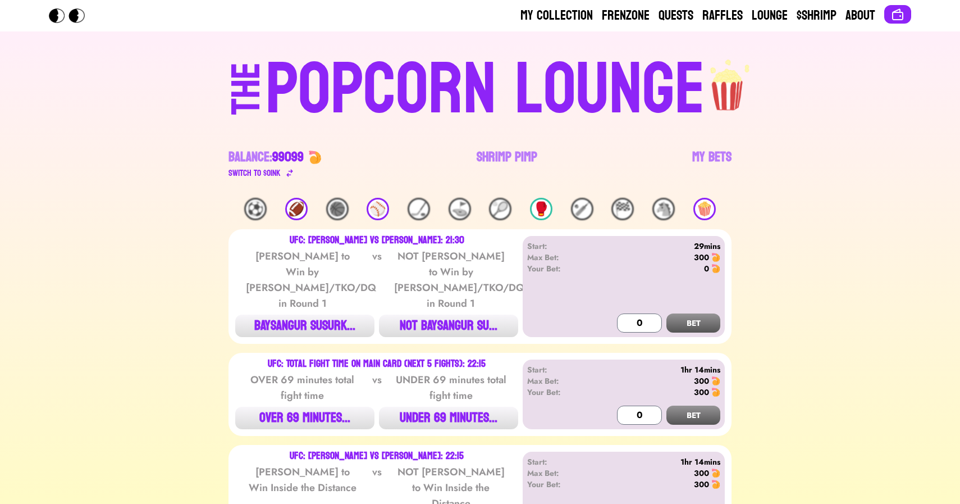
click at [544, 209] on div "🥊" at bounding box center [541, 209] width 22 height 22
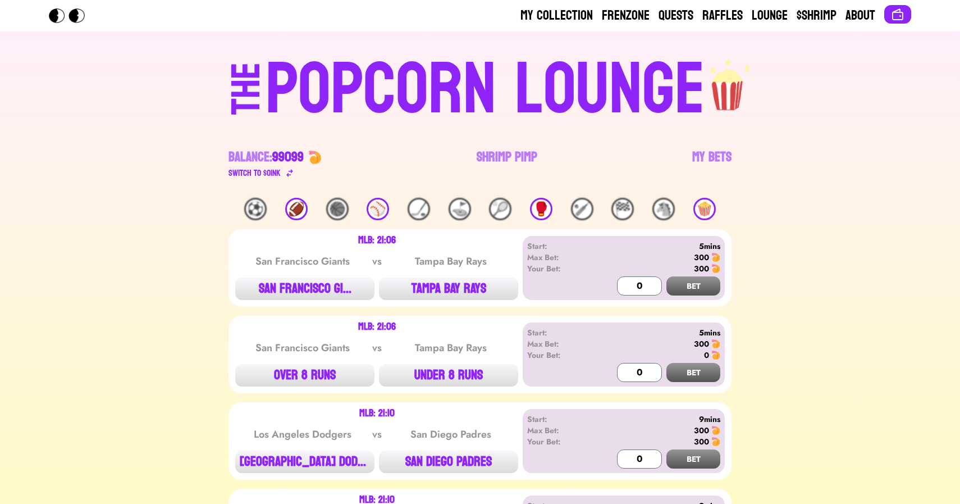
click at [701, 208] on div "🍿" at bounding box center [705, 209] width 22 height 22
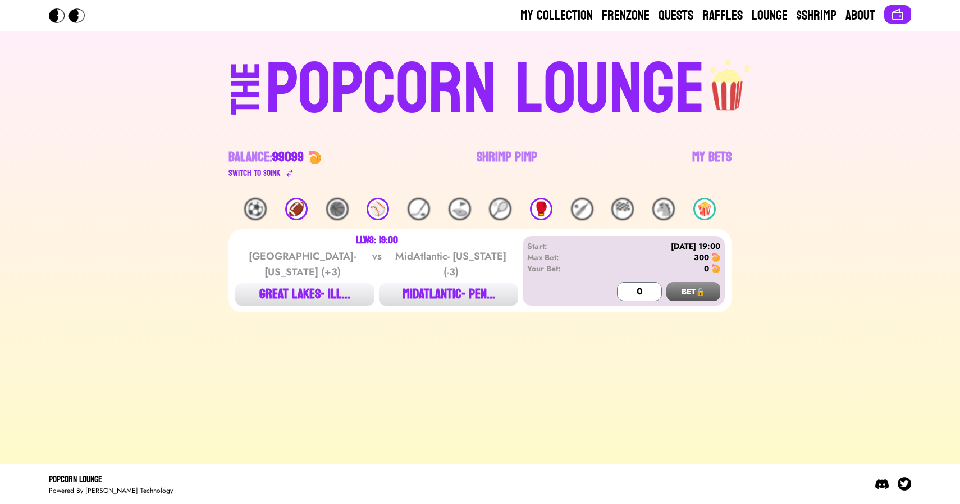
click at [701, 208] on div "🍿" at bounding box center [705, 209] width 22 height 22
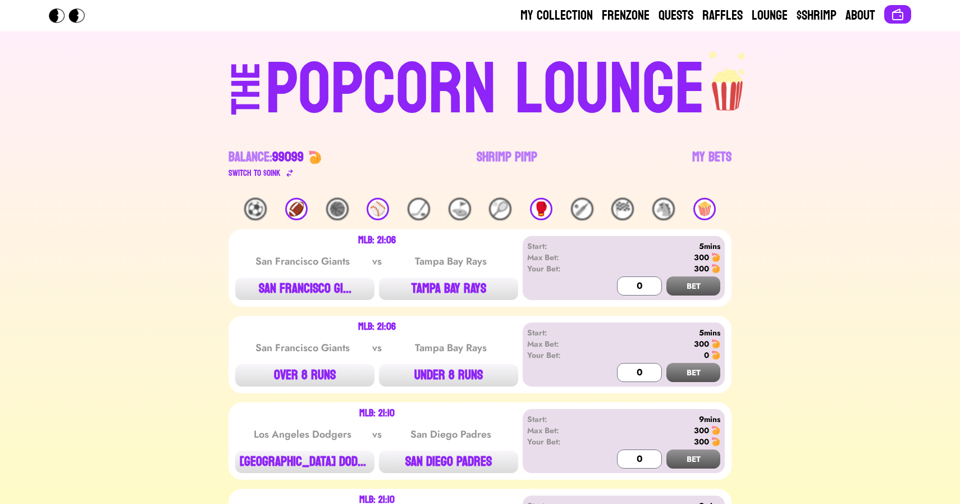
click at [293, 214] on div "🏈" at bounding box center [296, 209] width 22 height 22
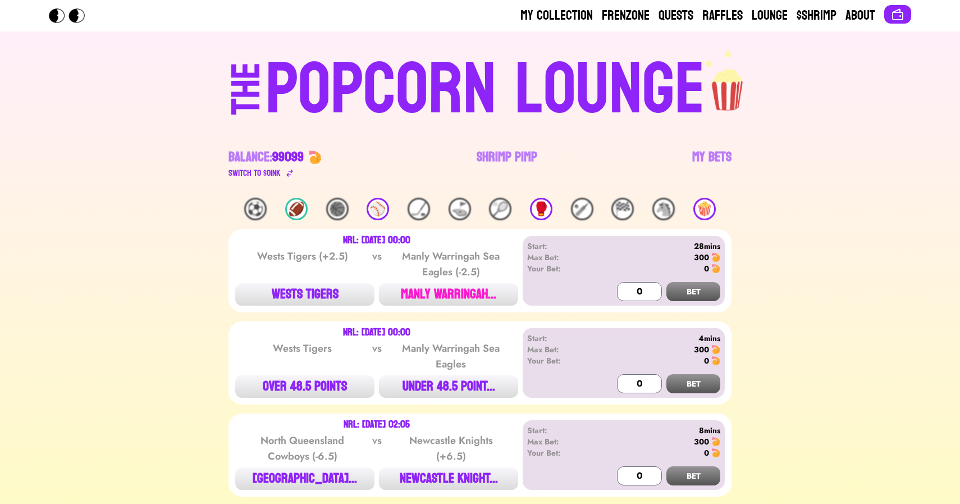
click at [456, 295] on button "MANLY WARRINGAH..." at bounding box center [448, 294] width 139 height 22
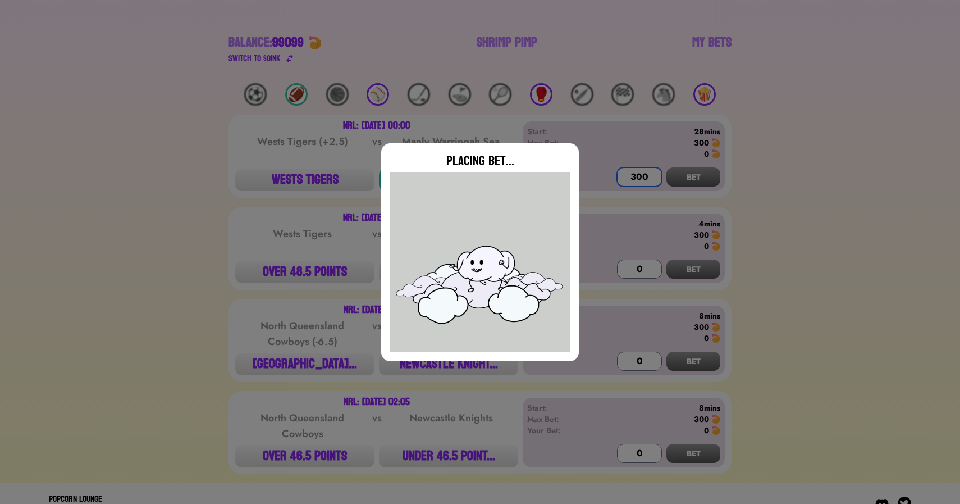
scroll to position [134, 0]
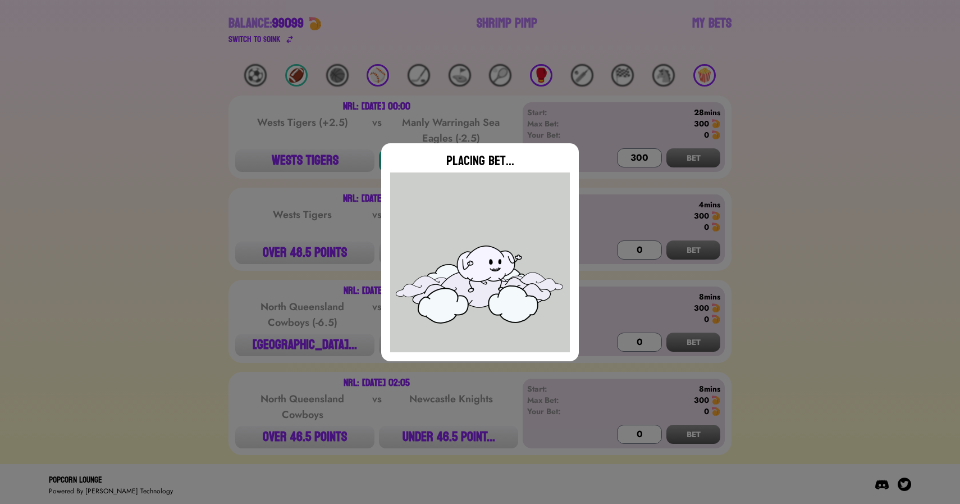
type input "0"
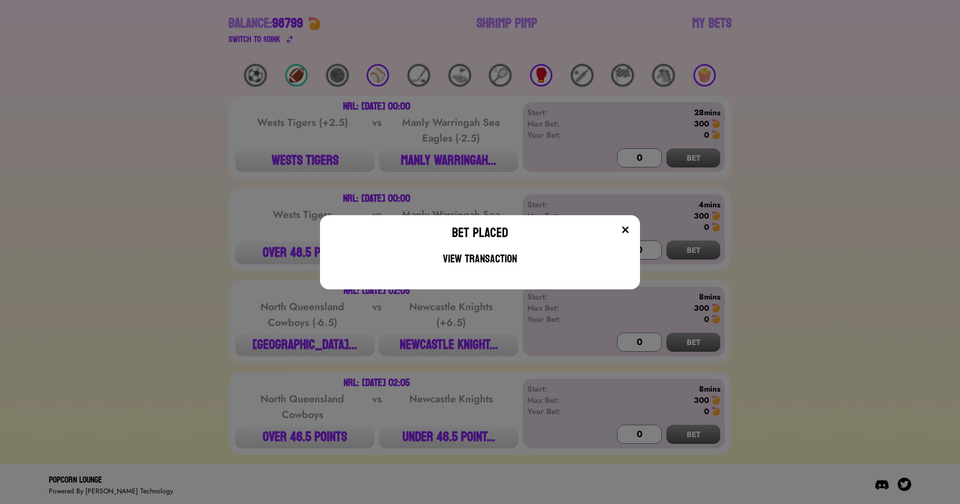
click at [252, 214] on div "Bet Placed View Transaction" at bounding box center [480, 252] width 960 height 504
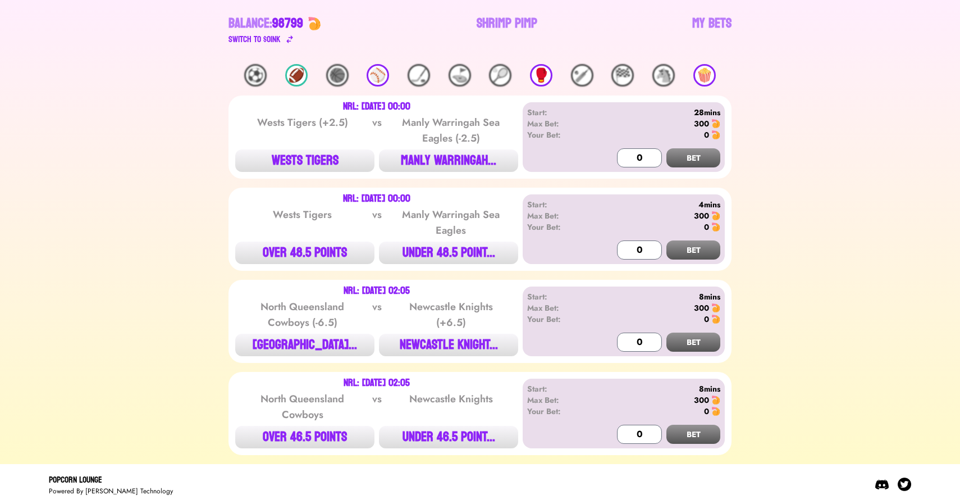
scroll to position [0, 0]
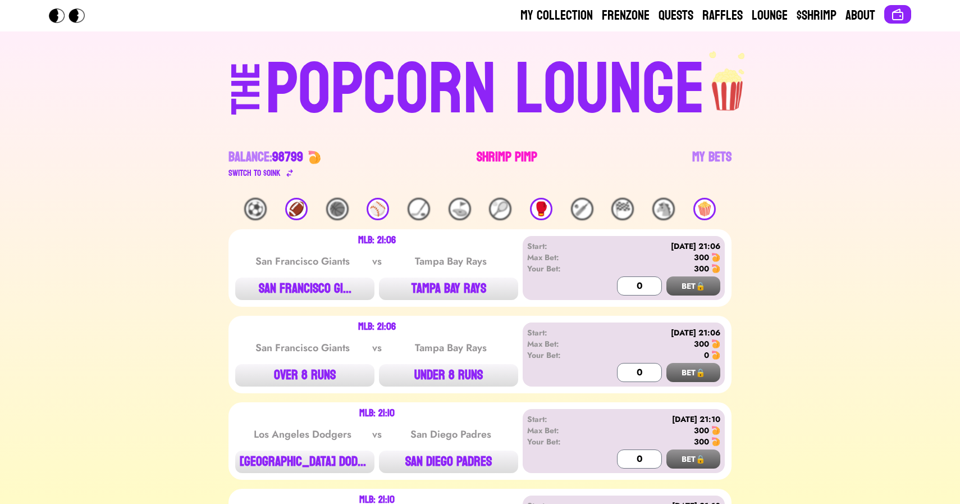
click at [484, 156] on link "Shrimp Pimp" at bounding box center [507, 163] width 61 height 31
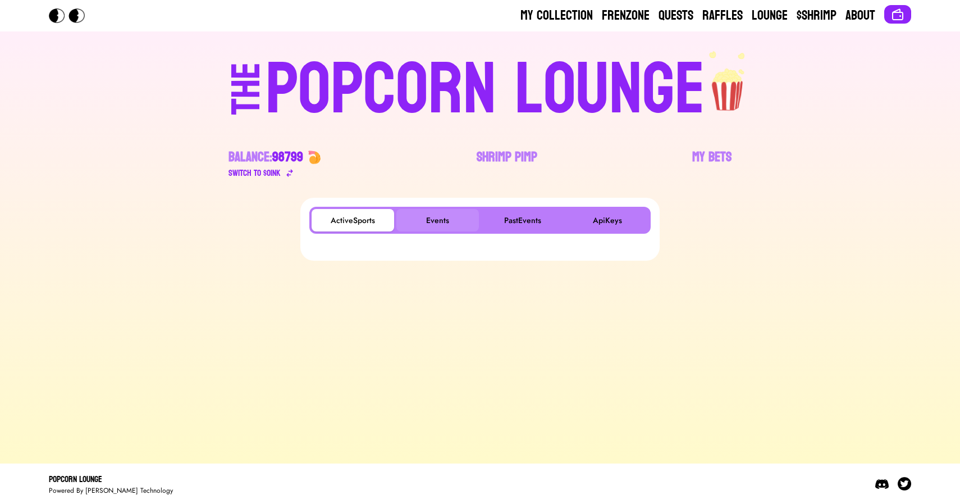
click at [441, 212] on button "Events" at bounding box center [438, 220] width 83 height 22
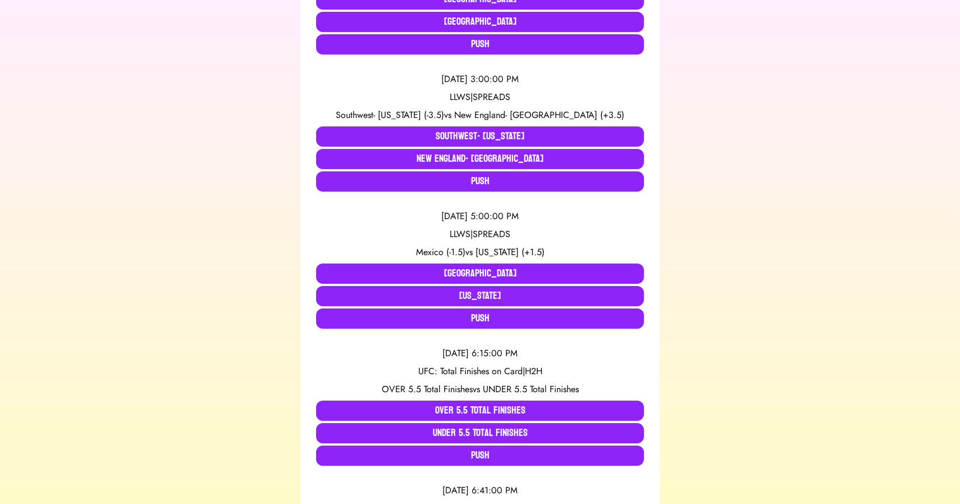
scroll to position [2644, 0]
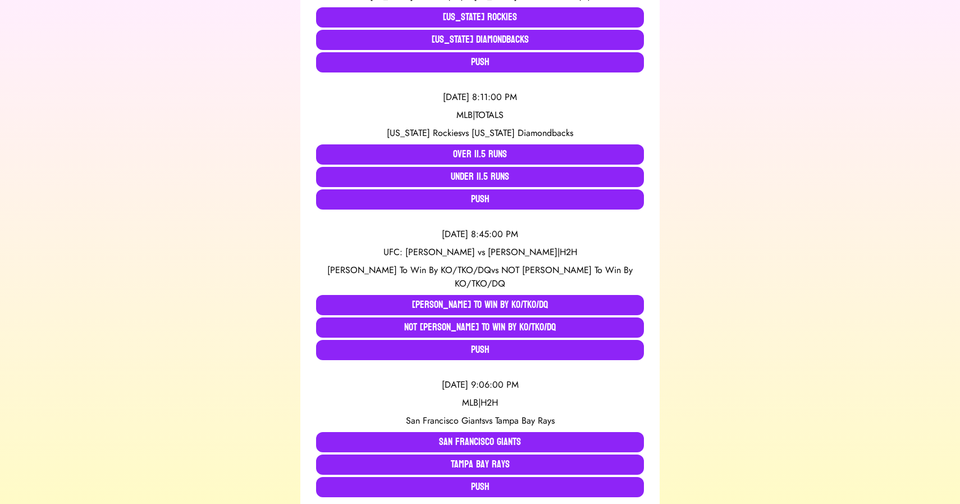
click at [149, 261] on div "ActiveSports Events PastEvents ApiKeys + Add Another [DATE] 1:00:00 PM LLWS | H…" at bounding box center [480, 161] width 934 height 5215
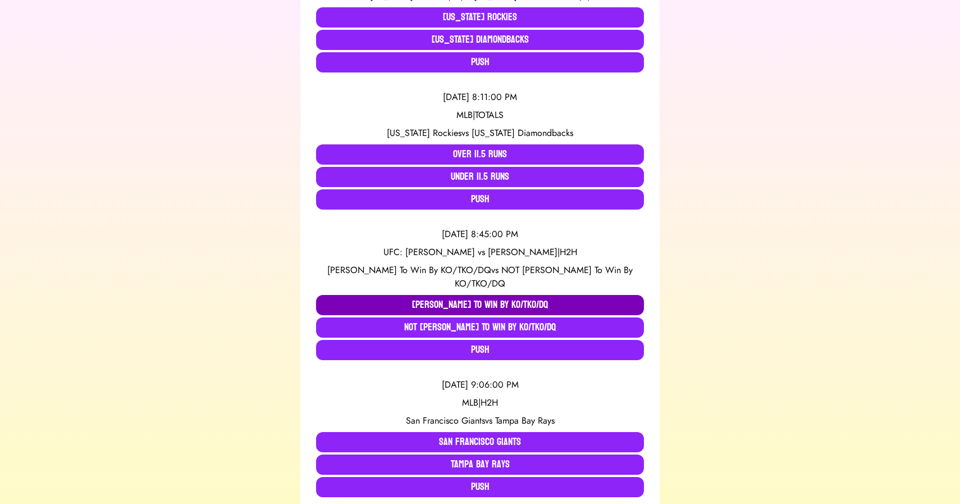
click at [406, 300] on button "[PERSON_NAME] To Win By KO/TKO/DQ" at bounding box center [480, 305] width 328 height 20
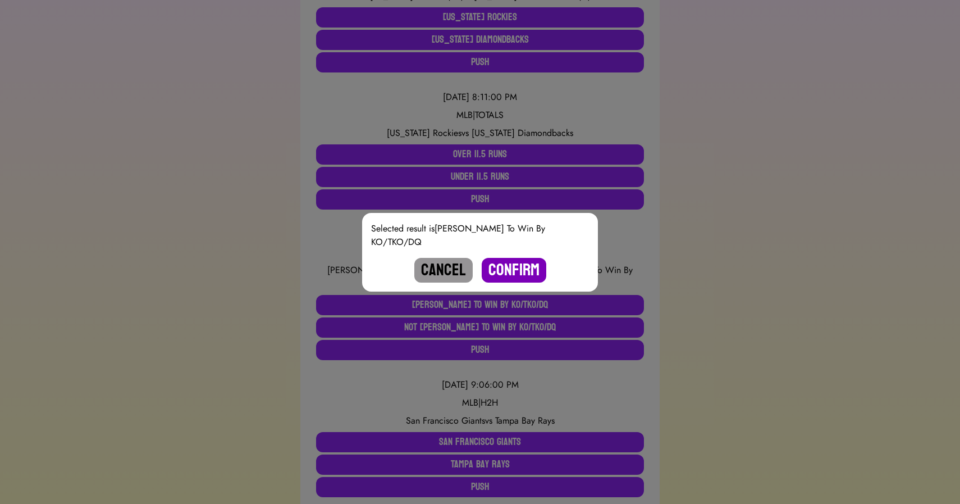
click at [503, 275] on button "Confirm" at bounding box center [514, 270] width 65 height 25
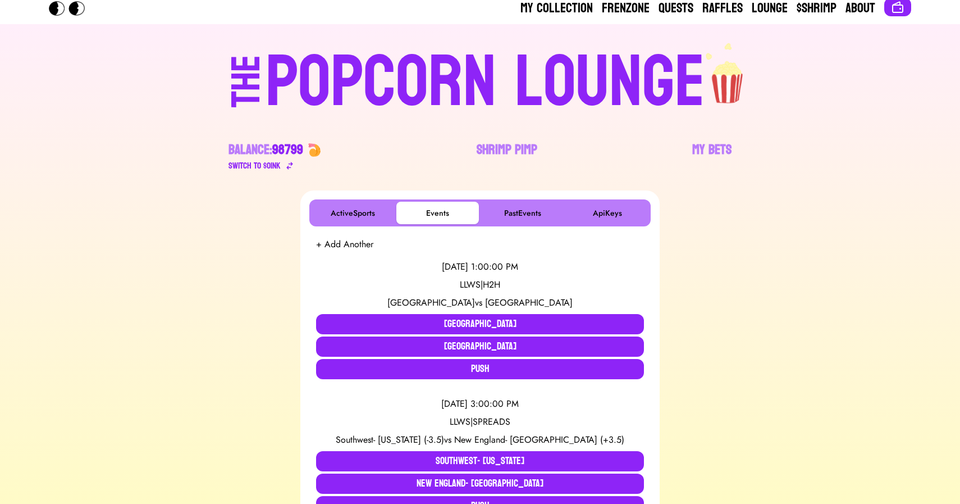
scroll to position [0, 0]
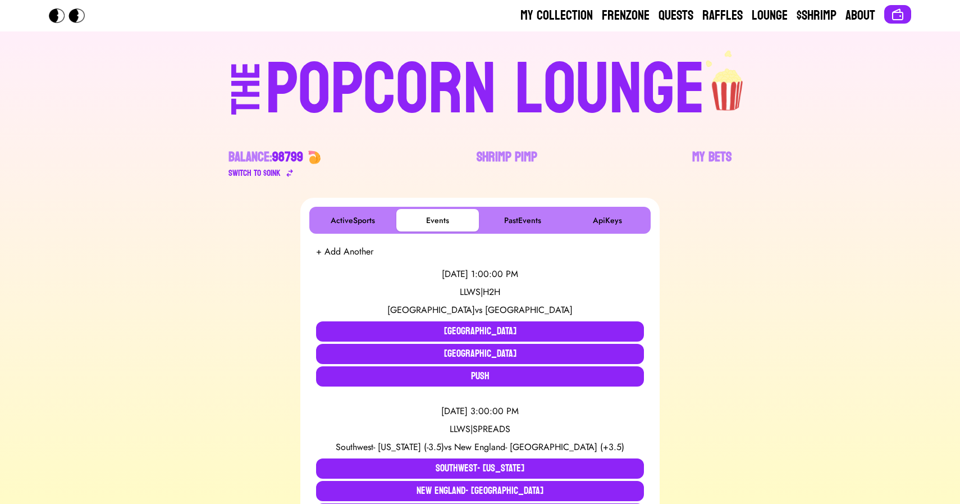
click at [447, 82] on div "POPCORN LOUNGE" at bounding box center [486, 90] width 440 height 72
